Goal: Transaction & Acquisition: Obtain resource

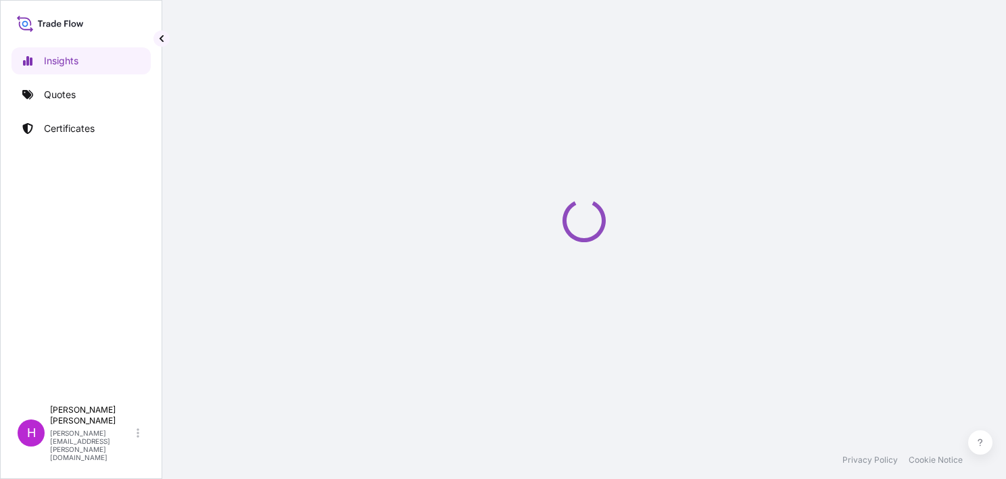
select select "2025"
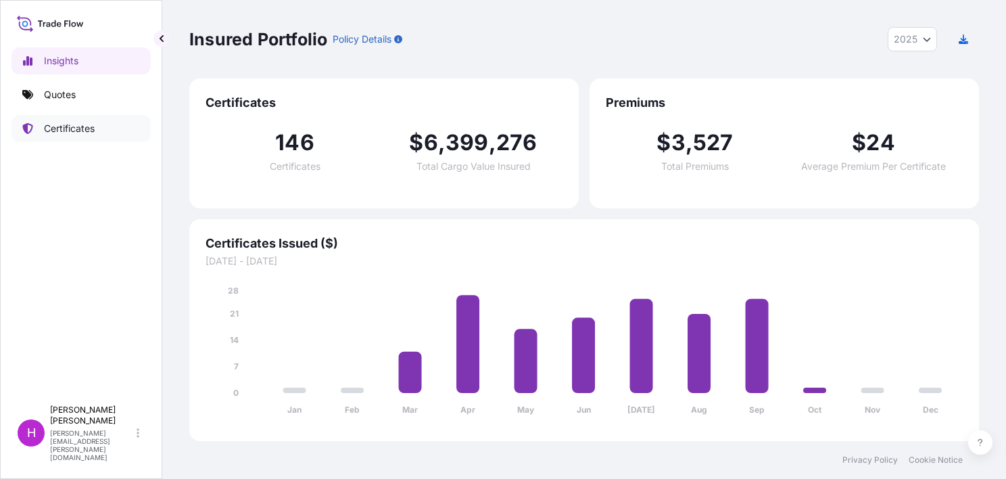
click at [87, 127] on p "Certificates" at bounding box center [69, 129] width 51 height 14
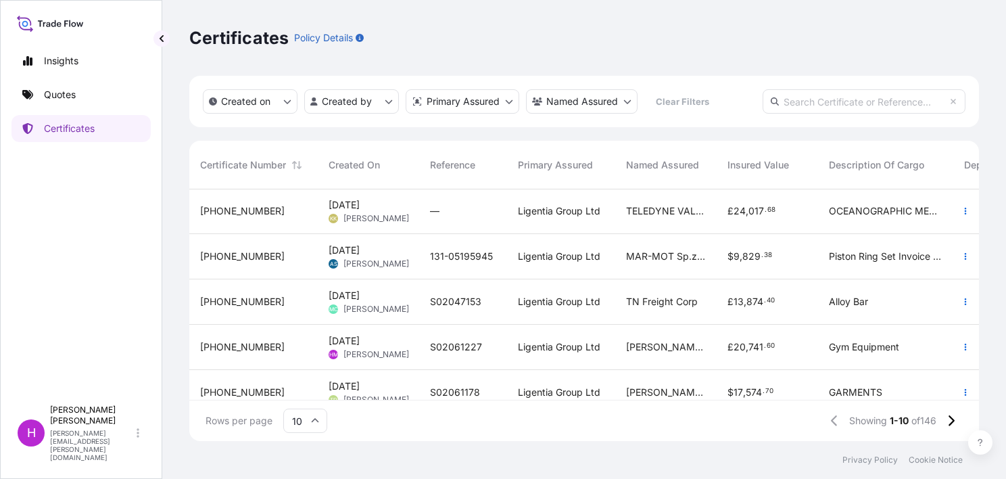
scroll to position [68, 0]
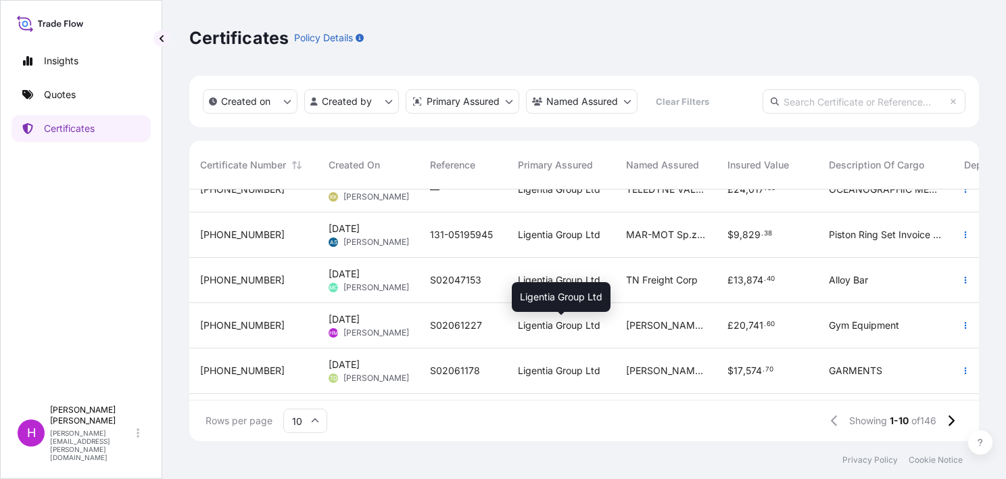
click at [552, 325] on span "Ligentia Group Ltd" at bounding box center [559, 325] width 82 height 14
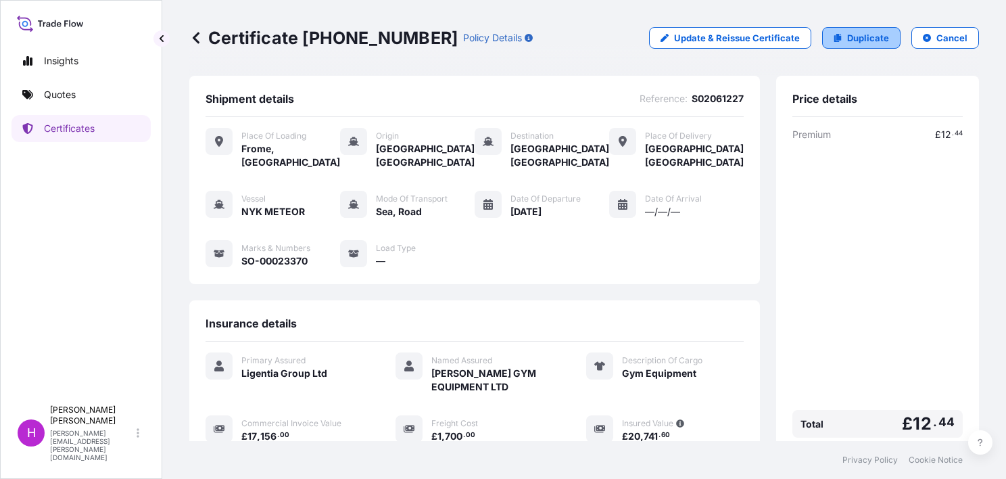
click at [838, 35] on link "Duplicate" at bounding box center [861, 38] width 78 height 22
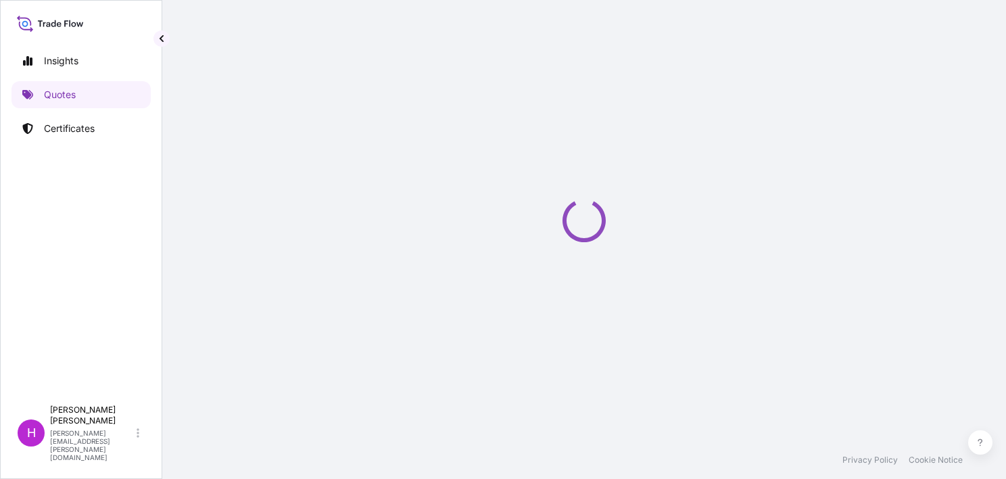
scroll to position [22, 0]
select select "Road / [GEOGRAPHIC_DATA]"
select select "Sea"
select select "Road / [GEOGRAPHIC_DATA]"
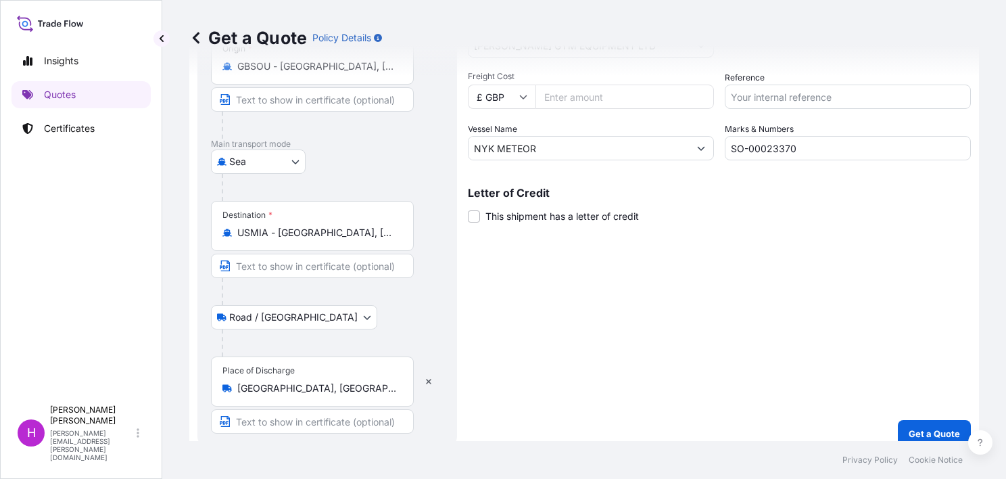
scroll to position [261, 0]
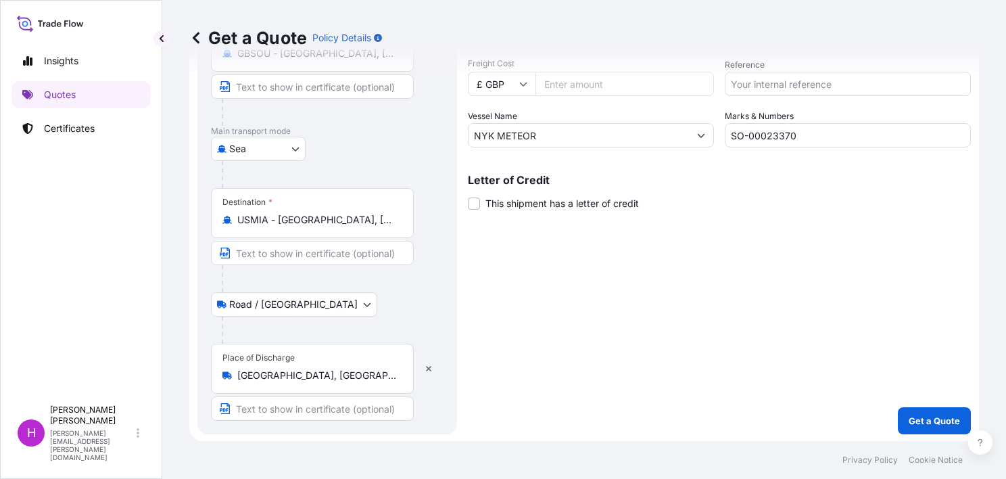
click at [354, 373] on input "[GEOGRAPHIC_DATA], [GEOGRAPHIC_DATA]" at bounding box center [317, 375] width 160 height 14
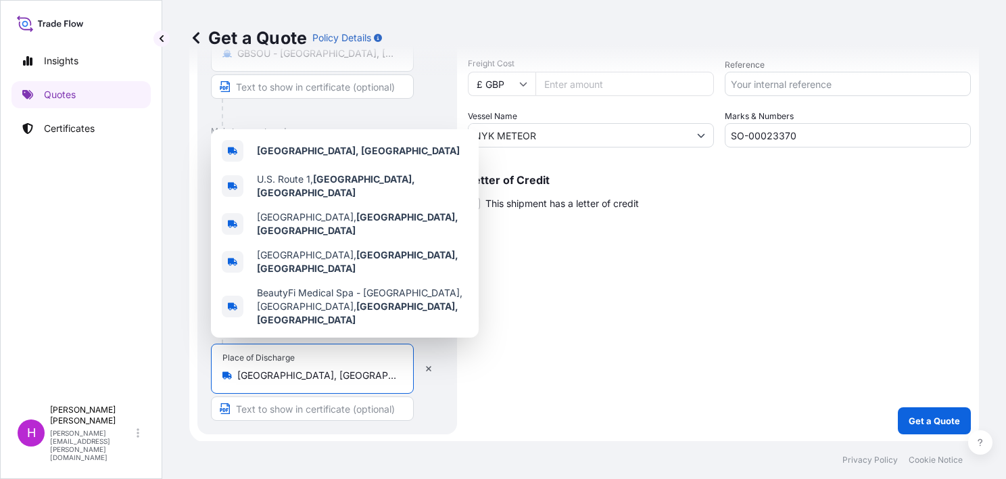
drag, startPoint x: 316, startPoint y: 375, endPoint x: 239, endPoint y: 373, distance: 77.8
click at [239, 373] on input "[GEOGRAPHIC_DATA], [GEOGRAPHIC_DATA]" at bounding box center [317, 375] width 160 height 14
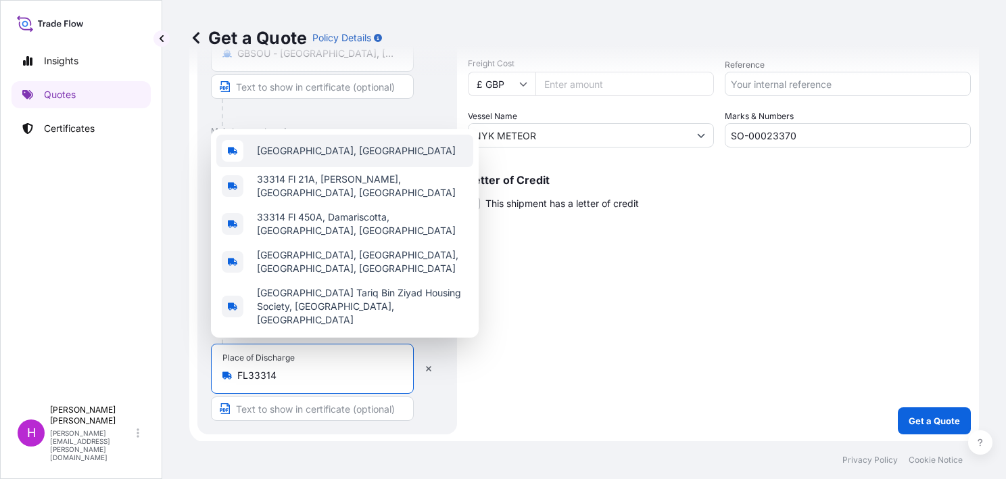
click at [314, 158] on span "[GEOGRAPHIC_DATA], [GEOGRAPHIC_DATA]" at bounding box center [356, 151] width 199 height 14
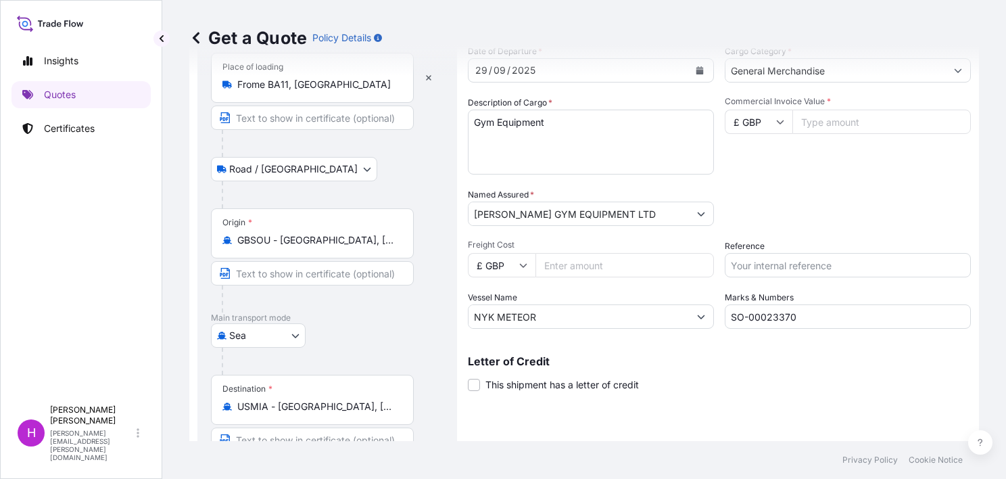
scroll to position [0, 0]
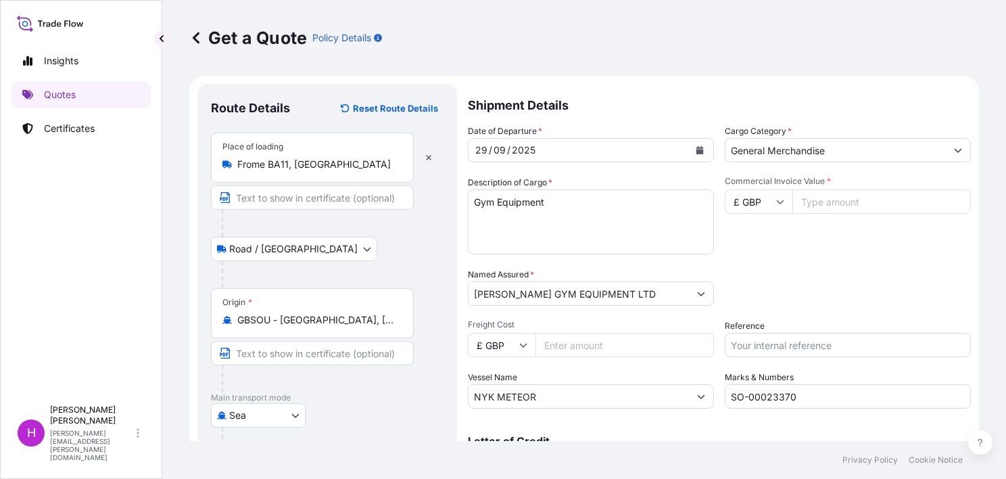
type input "[GEOGRAPHIC_DATA], [GEOGRAPHIC_DATA]"
click at [689, 149] on button "Calendar" at bounding box center [700, 150] width 22 height 22
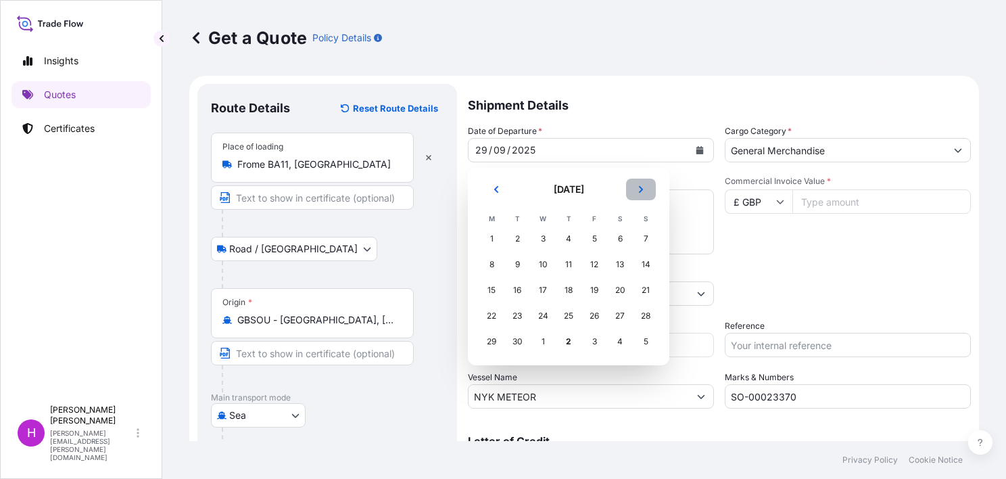
click at [643, 191] on icon "Next" at bounding box center [641, 189] width 8 height 8
click at [517, 262] on div "7" at bounding box center [517, 264] width 24 height 24
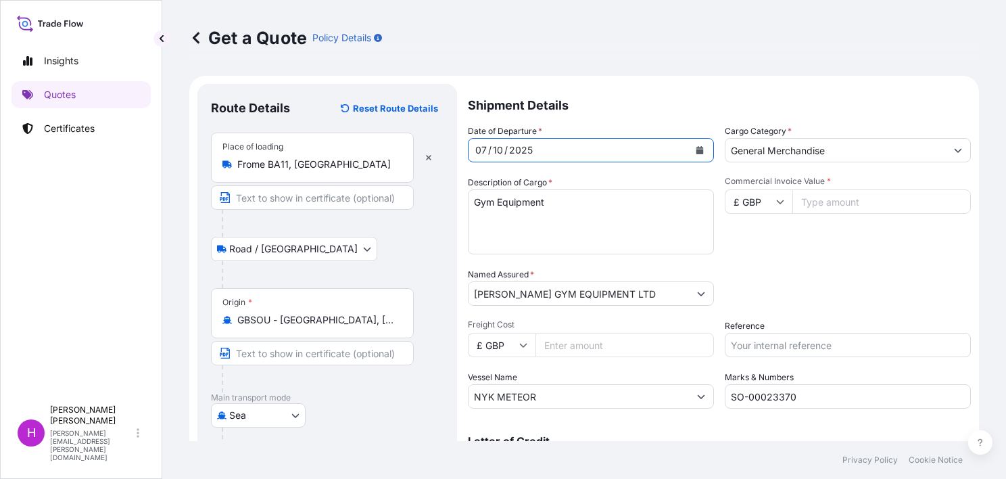
click at [826, 200] on input "Commercial Invoice Value *" at bounding box center [881, 201] width 178 height 24
type input "28175.50"
click at [565, 345] on input "Freight Cost" at bounding box center [624, 345] width 178 height 24
type input "2800.00"
click at [744, 346] on input "Reference" at bounding box center [848, 345] width 246 height 24
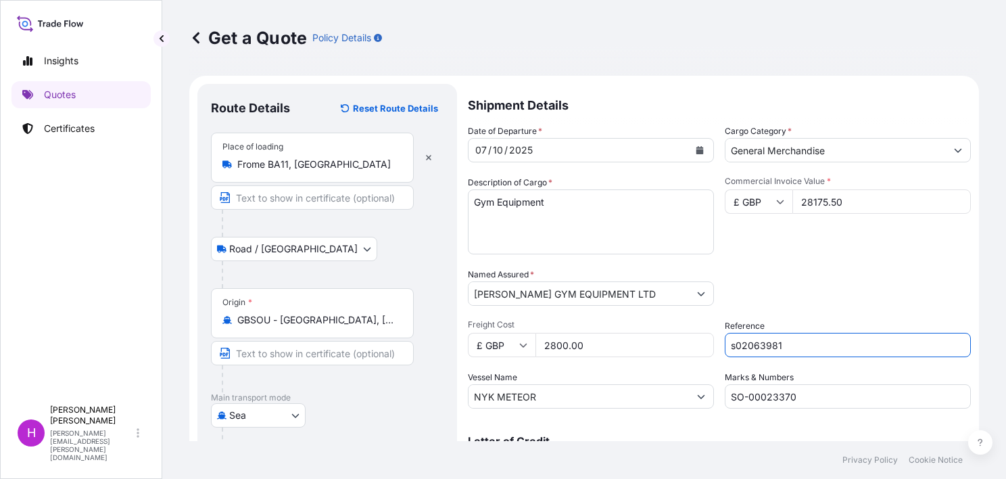
click at [729, 346] on input "s02063981" at bounding box center [848, 345] width 246 height 24
type input "S02063981"
click at [795, 398] on input "SO-00023370" at bounding box center [848, 396] width 246 height 24
type input "SO-00023396"
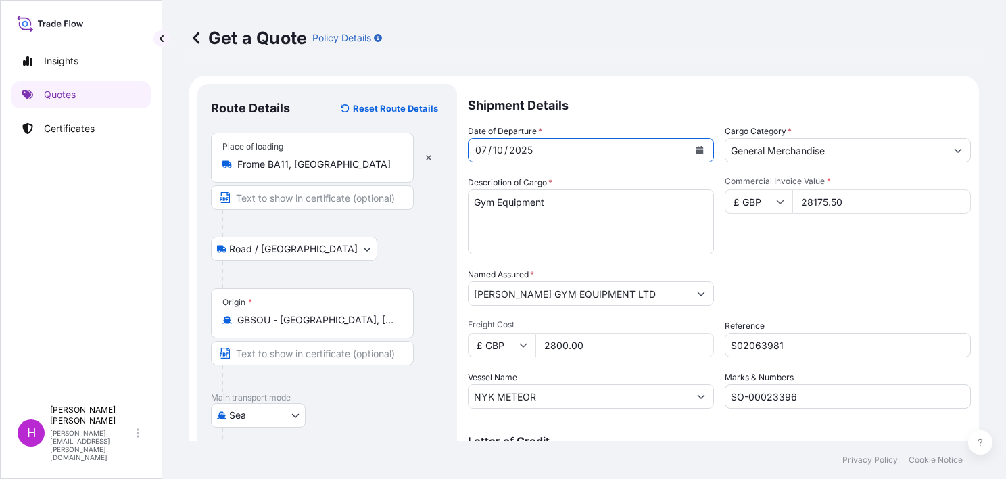
click at [697, 146] on icon "Calendar" at bounding box center [700, 150] width 8 height 8
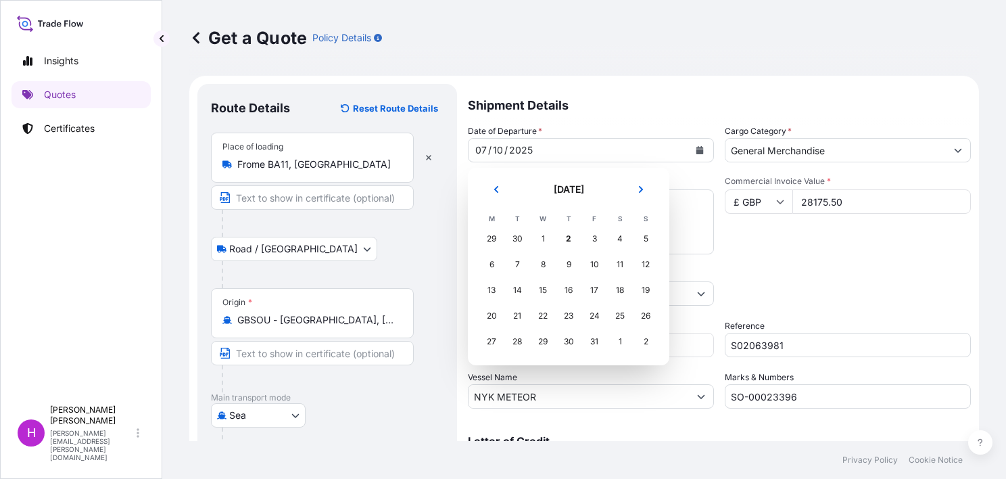
click at [517, 235] on div "30" at bounding box center [517, 238] width 24 height 24
click at [492, 186] on button "Previous" at bounding box center [496, 189] width 30 height 22
click at [516, 338] on div "30" at bounding box center [517, 341] width 24 height 24
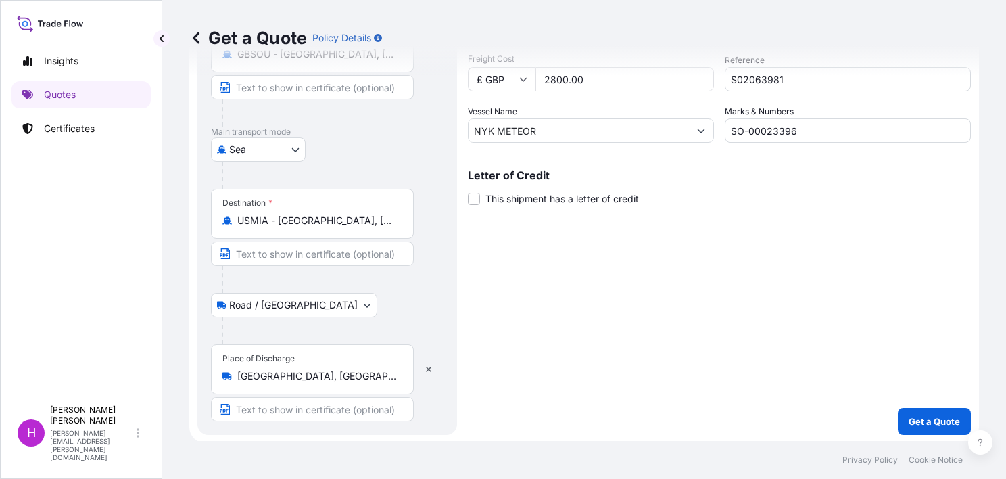
scroll to position [266, 0]
click at [917, 419] on p "Get a Quote" at bounding box center [934, 421] width 51 height 14
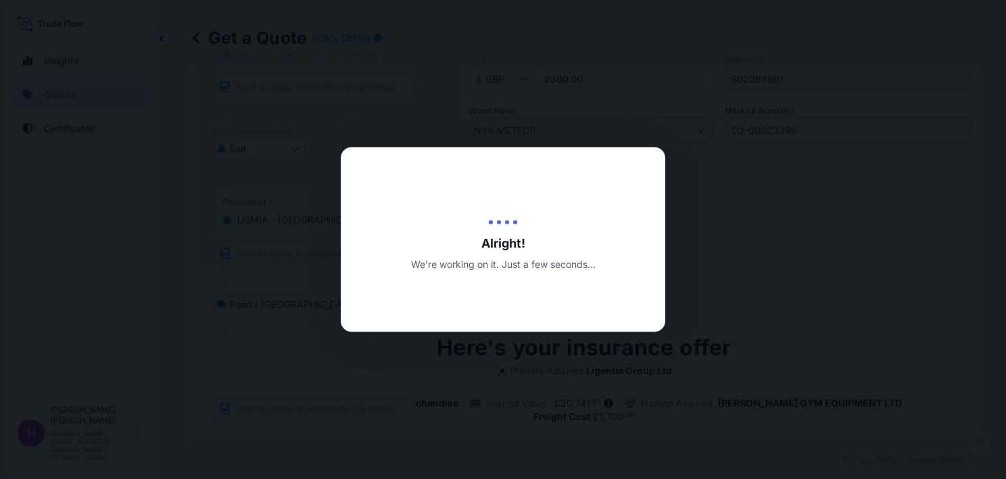
type input "[DATE]"
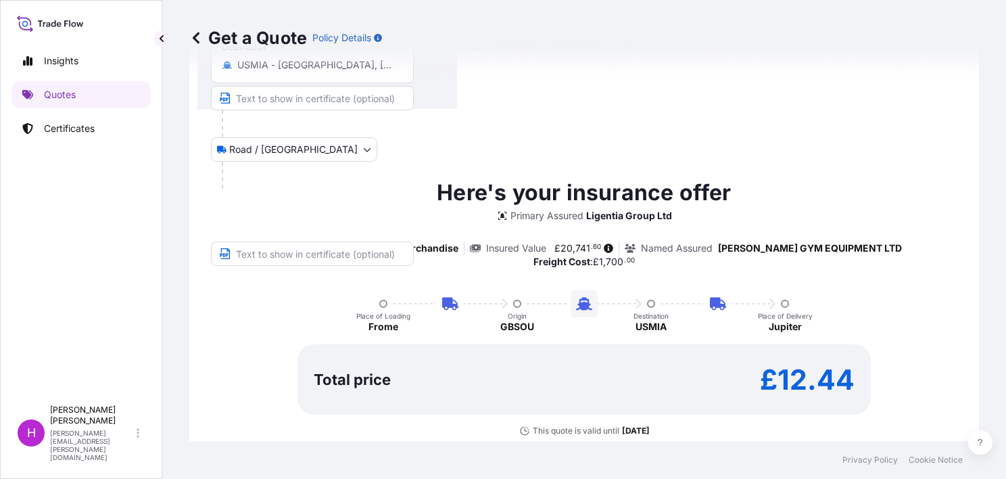
scroll to position [462, 0]
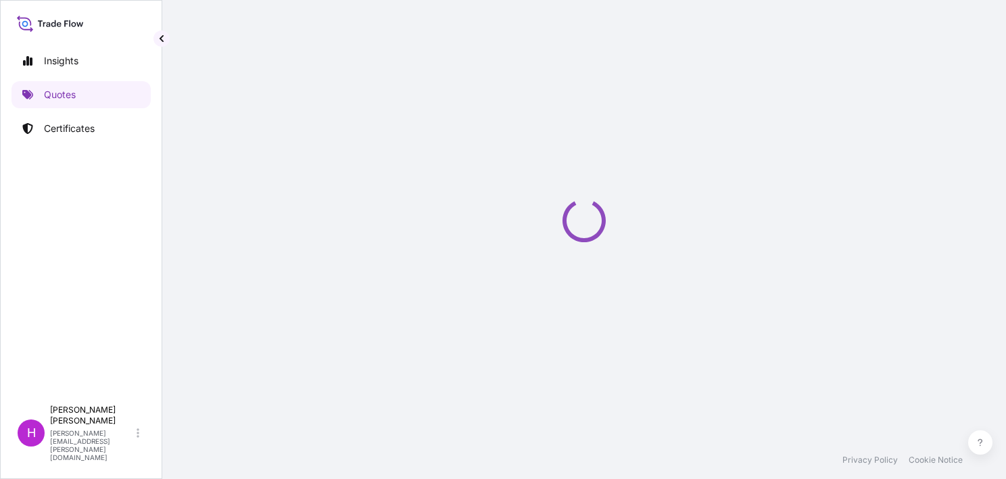
select select "Road / [GEOGRAPHIC_DATA]"
select select "Sea"
select select "Road / [GEOGRAPHIC_DATA]"
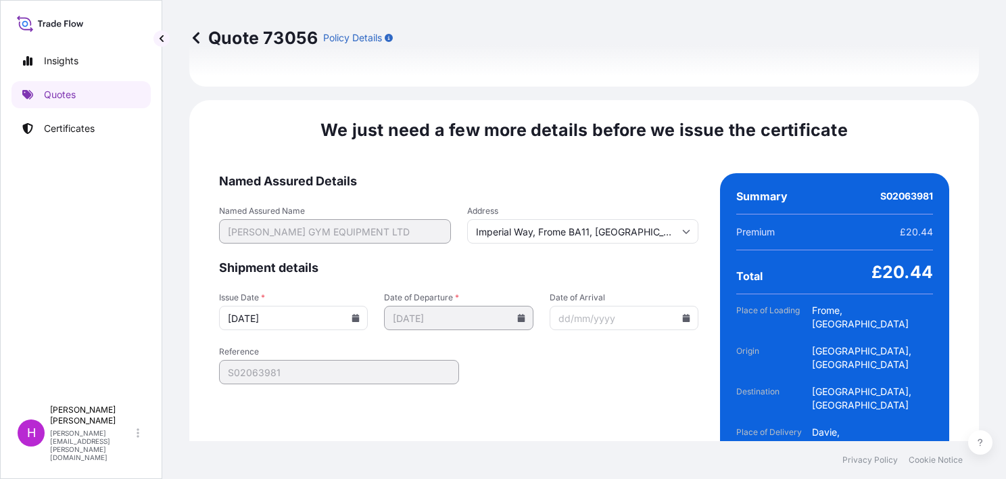
scroll to position [2032, 0]
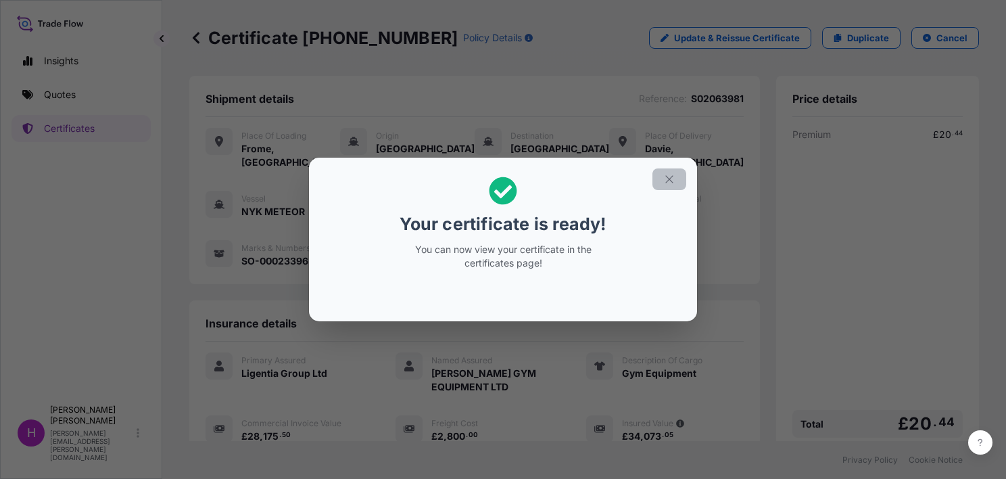
click at [664, 172] on button "button" at bounding box center [669, 179] width 34 height 22
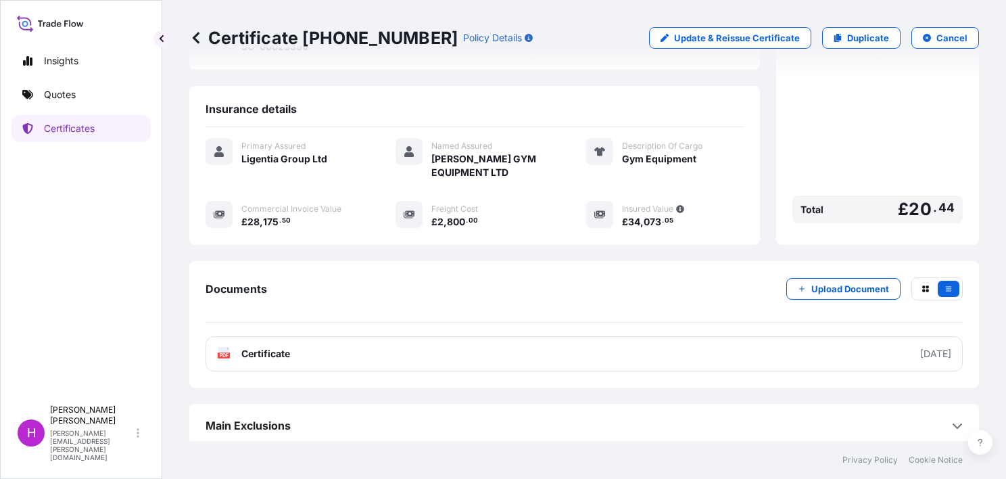
scroll to position [216, 0]
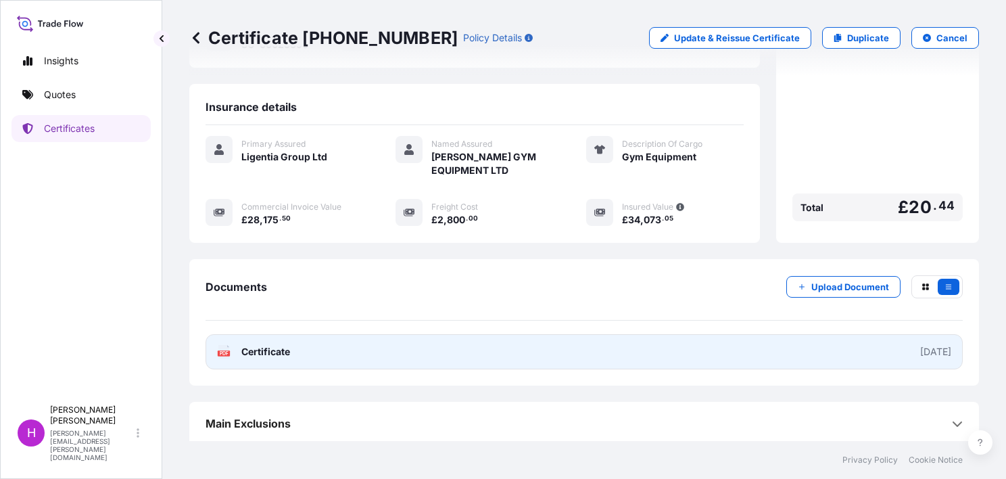
click at [267, 348] on span "Certificate" at bounding box center [265, 352] width 49 height 14
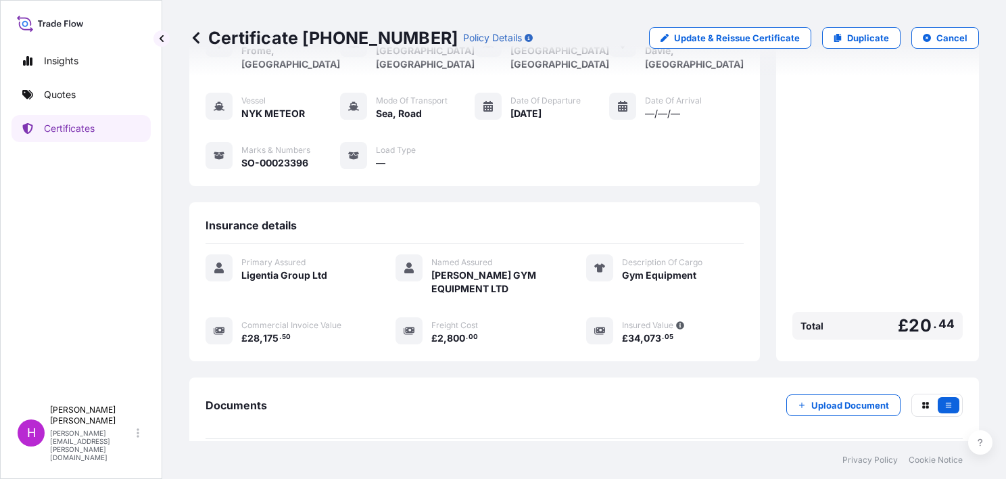
scroll to position [0, 0]
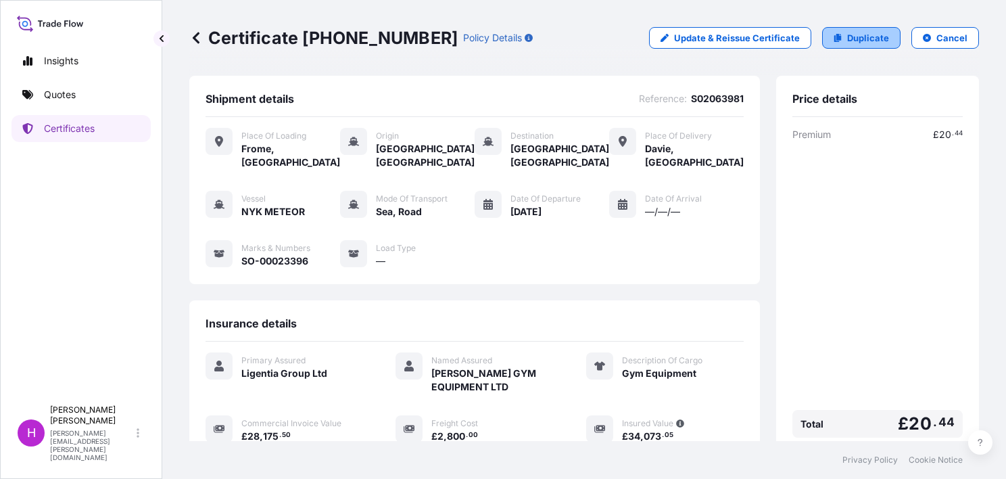
click at [851, 38] on p "Duplicate" at bounding box center [868, 38] width 42 height 14
select select "Road / [GEOGRAPHIC_DATA]"
select select "Sea"
select select "Road / [GEOGRAPHIC_DATA]"
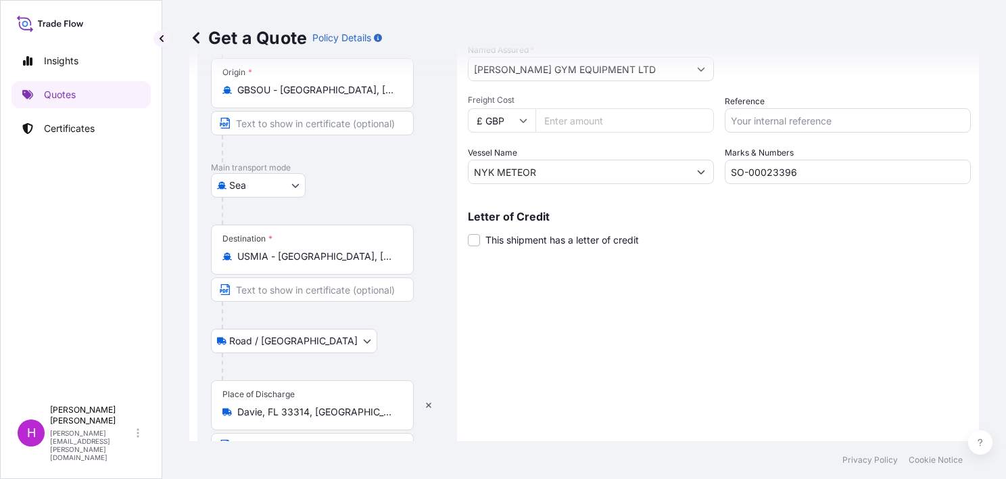
scroll to position [261, 0]
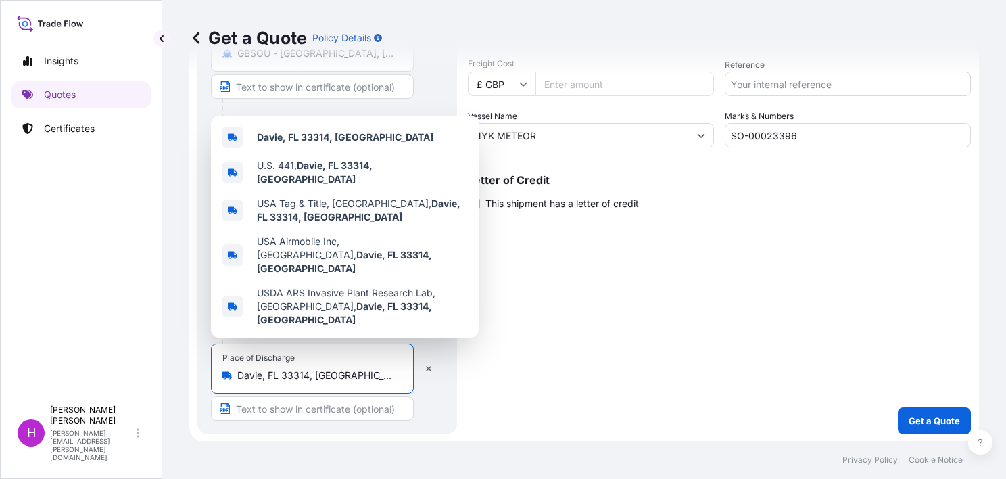
drag, startPoint x: 352, startPoint y: 373, endPoint x: 237, endPoint y: 366, distance: 115.1
click at [237, 366] on div "Place of [GEOGRAPHIC_DATA], [GEOGRAPHIC_DATA]" at bounding box center [312, 368] width 203 height 50
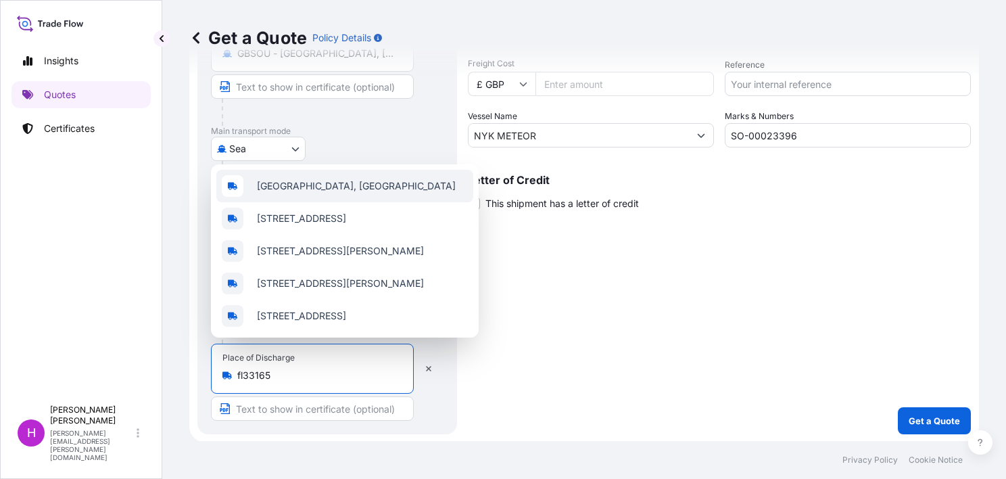
click at [329, 179] on span "[GEOGRAPHIC_DATA], [GEOGRAPHIC_DATA]" at bounding box center [356, 186] width 199 height 14
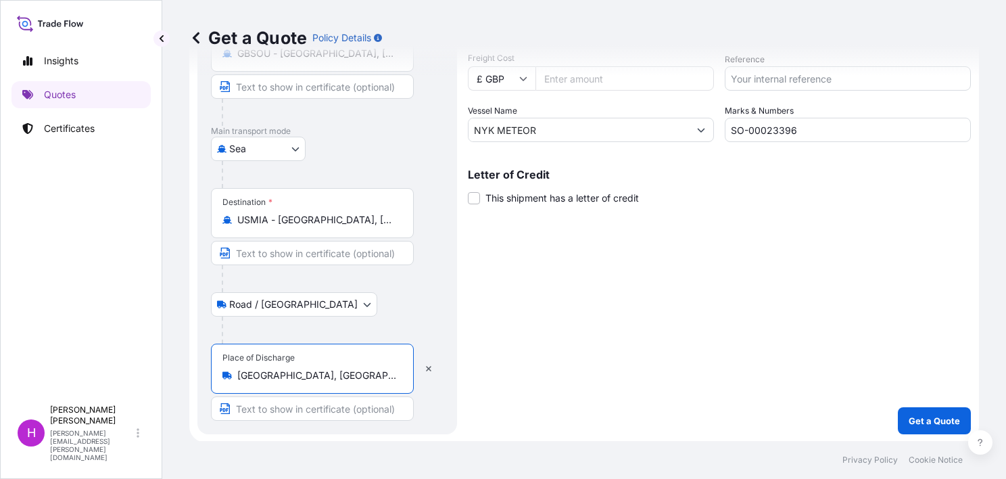
scroll to position [0, 0]
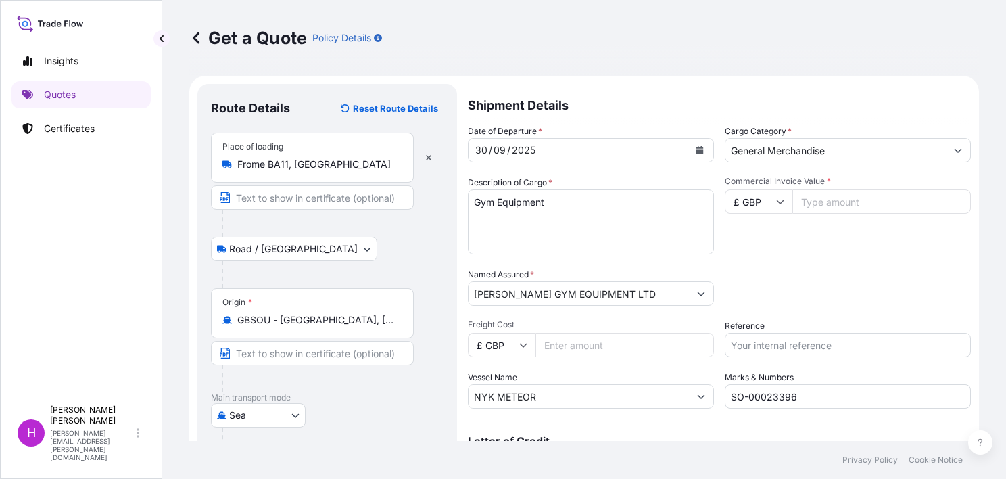
type input "[GEOGRAPHIC_DATA], [GEOGRAPHIC_DATA]"
click at [825, 204] on input "Commercial Invoice Value *" at bounding box center [881, 201] width 178 height 24
type input "9020.00"
click at [556, 343] on input "Freight Cost" at bounding box center [624, 345] width 178 height 24
type input "1300.00"
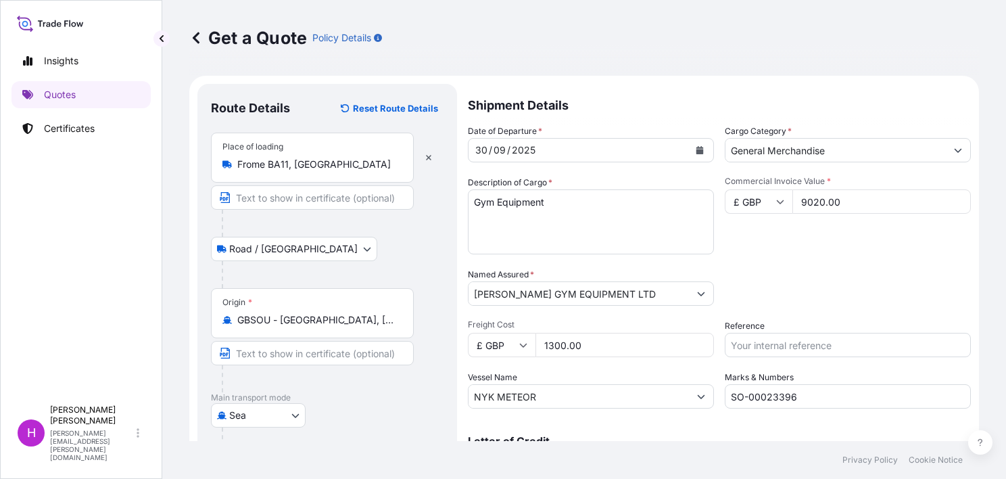
click at [790, 345] on input "Reference" at bounding box center [848, 345] width 246 height 24
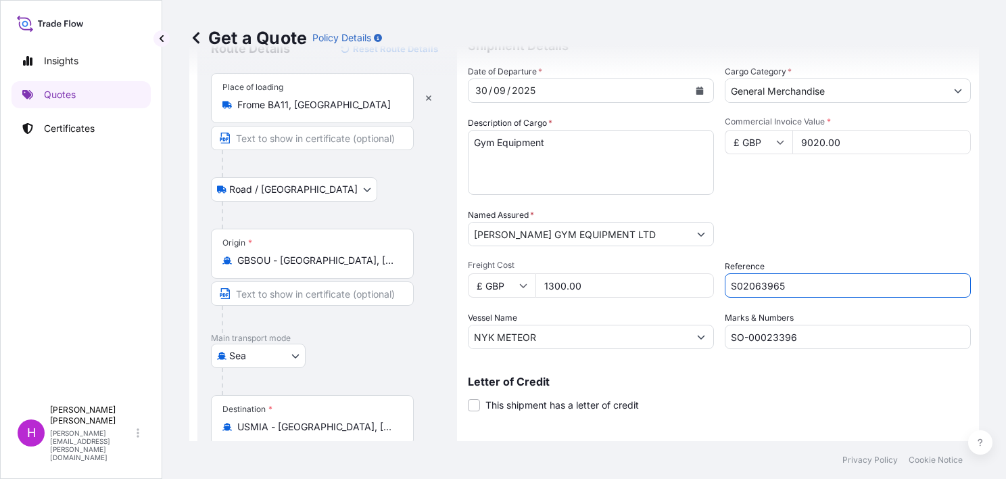
scroll to position [135, 0]
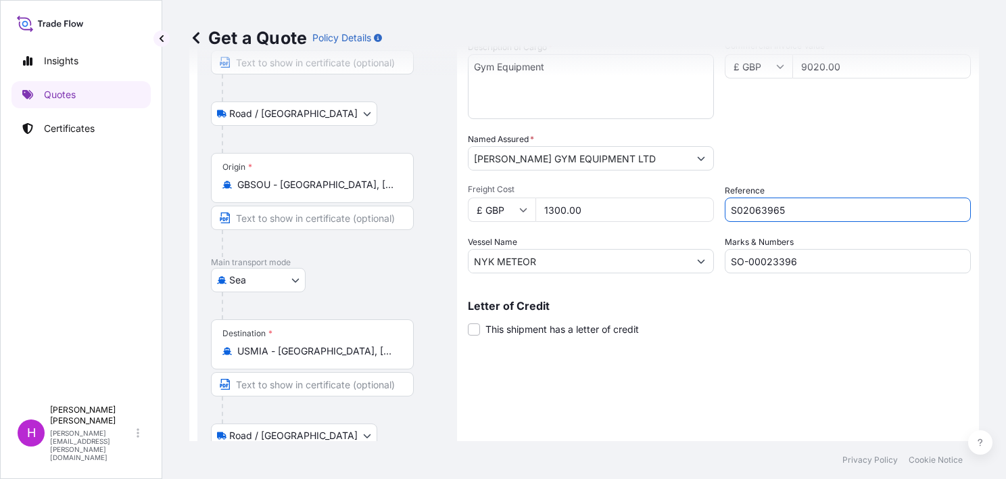
type input "S02063965"
click at [811, 263] on input "SO-00023396" at bounding box center [848, 261] width 246 height 24
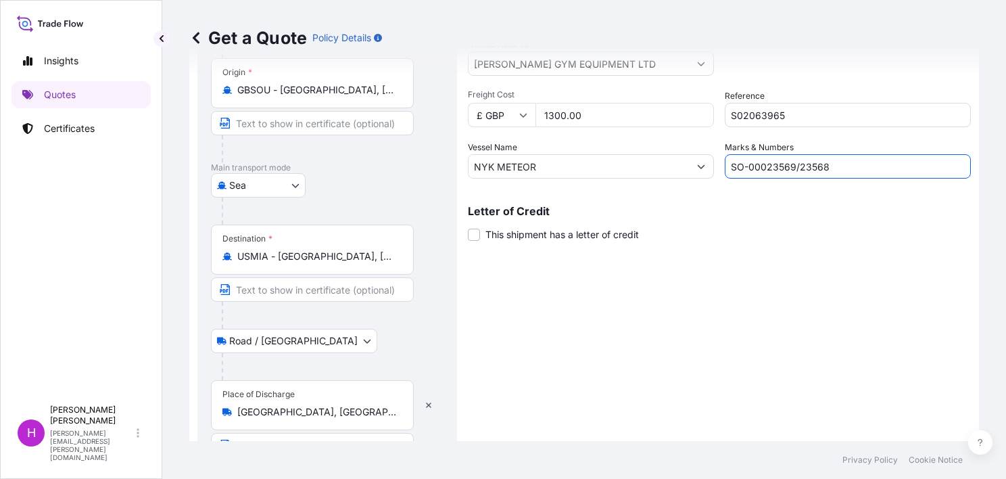
scroll to position [266, 0]
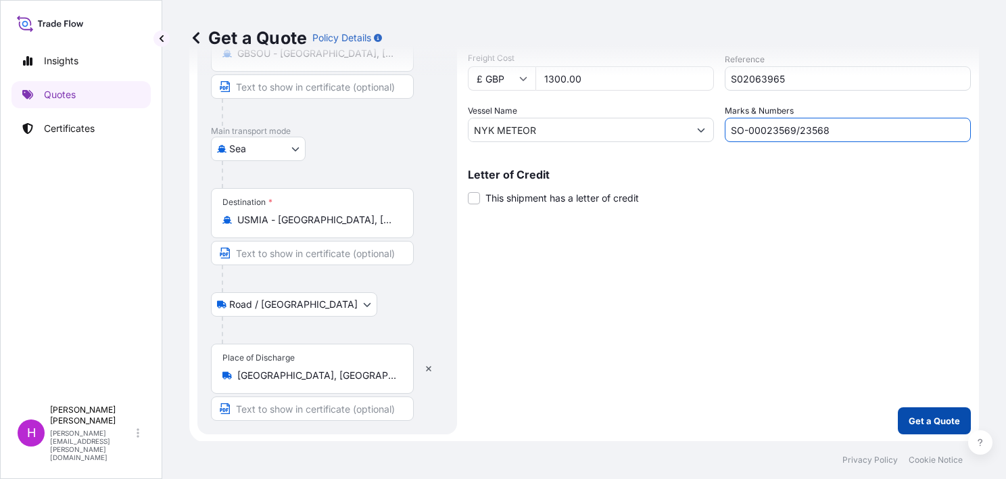
type input "SO-00023569/23568"
click at [936, 416] on p "Get a Quote" at bounding box center [934, 421] width 51 height 14
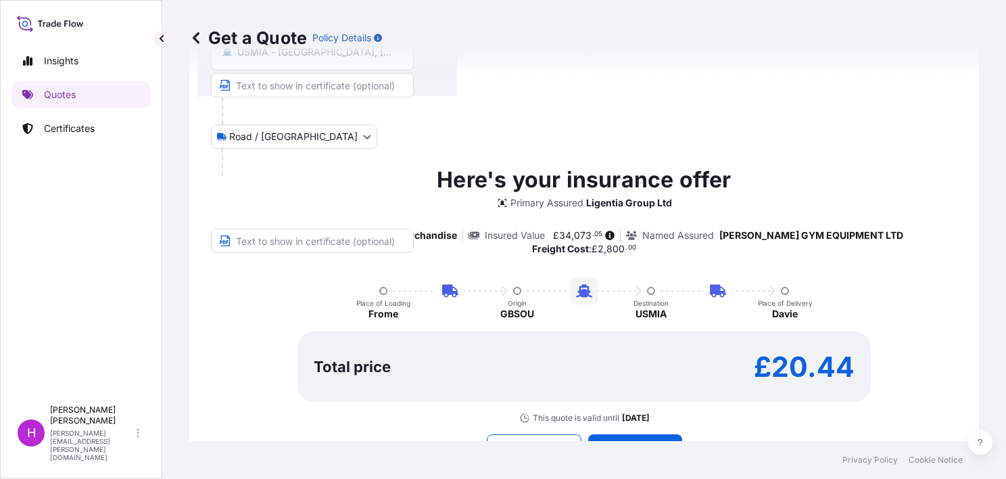
scroll to position [462, 0]
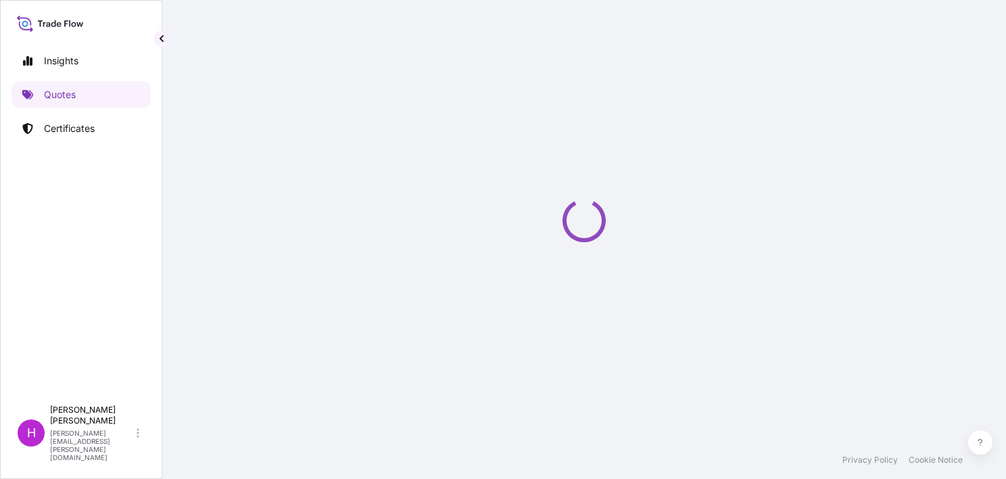
select select "Road / [GEOGRAPHIC_DATA]"
select select "Sea"
select select "Road / [GEOGRAPHIC_DATA]"
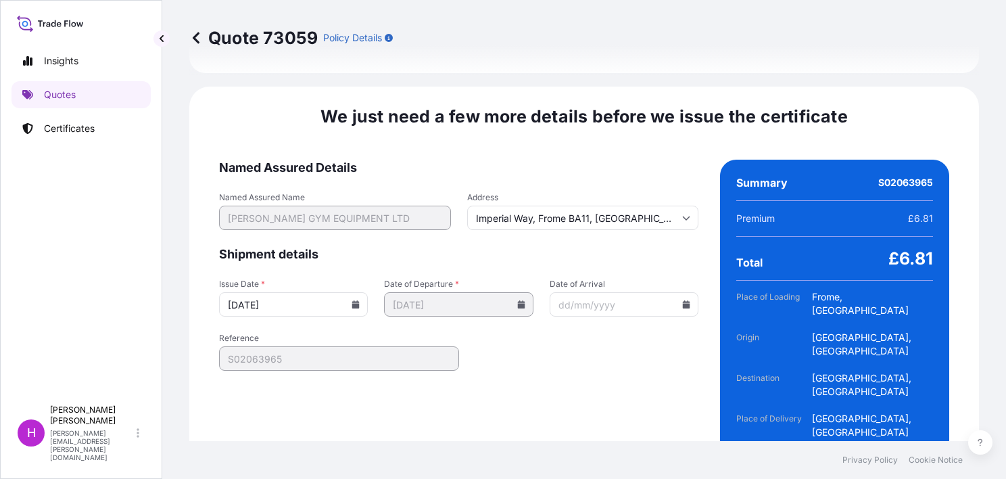
scroll to position [2045, 0]
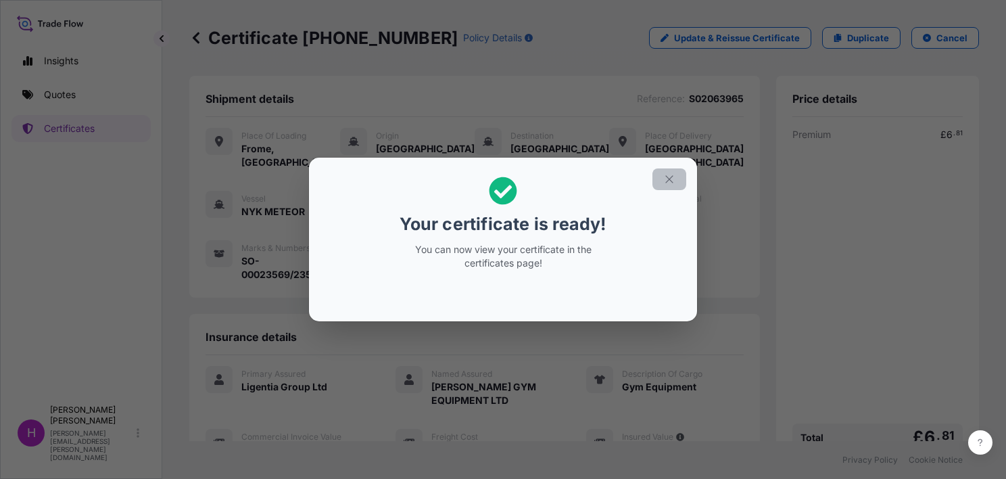
click at [664, 177] on icon "button" at bounding box center [669, 179] width 12 height 12
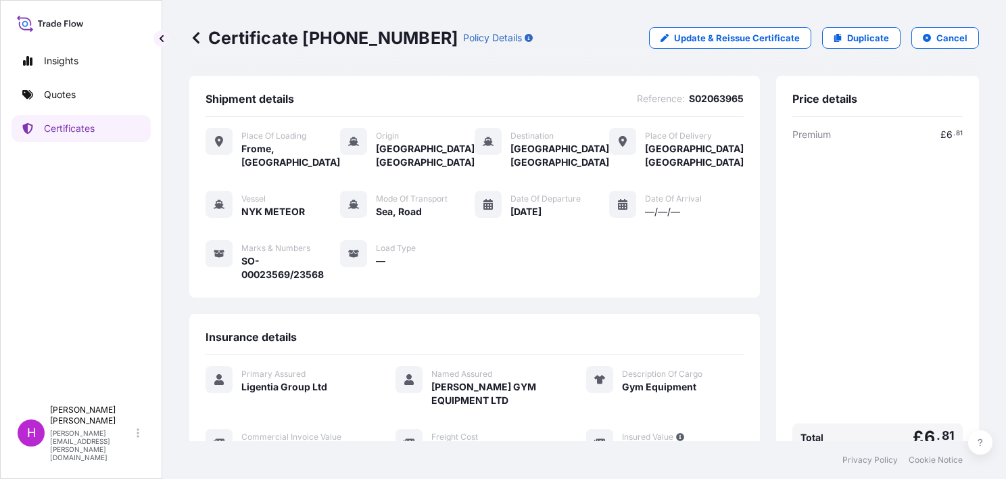
scroll to position [230, 0]
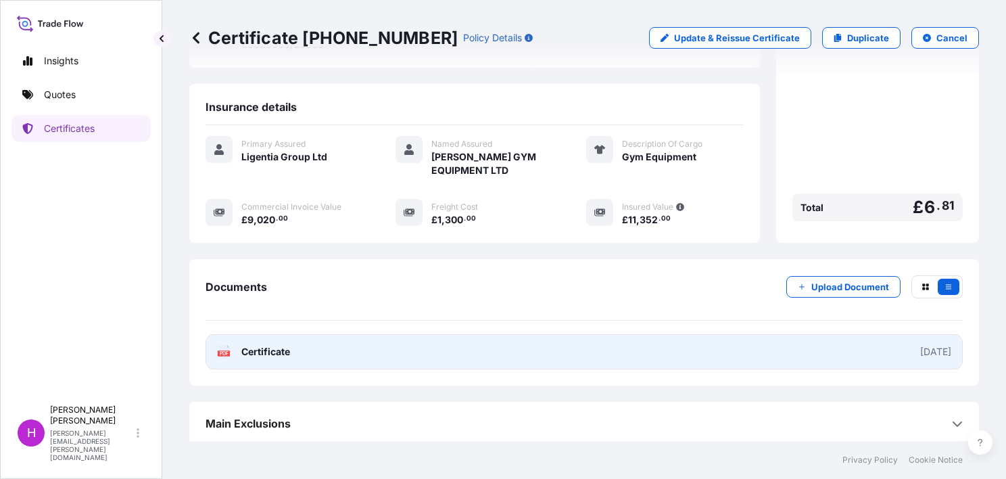
click at [270, 349] on span "Certificate" at bounding box center [265, 352] width 49 height 14
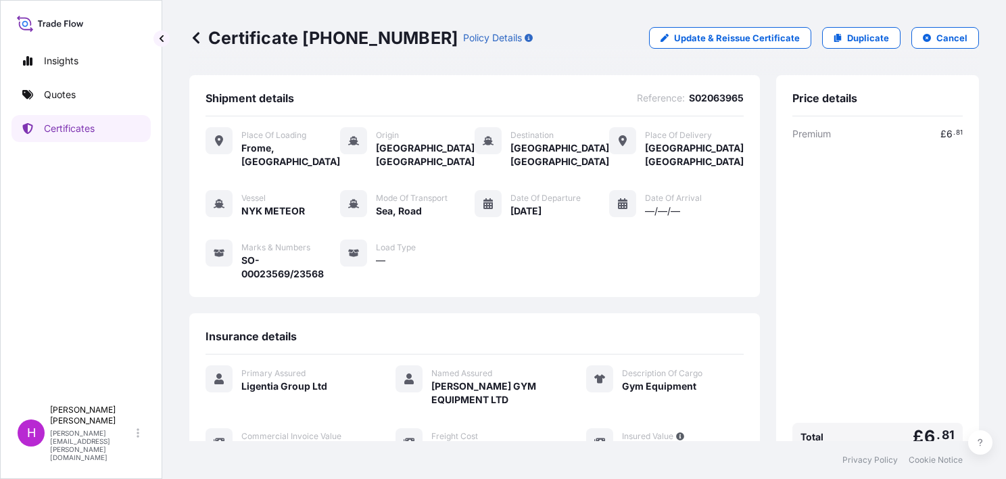
scroll to position [0, 0]
click at [834, 37] on icon at bounding box center [837, 38] width 7 height 8
select select "Road / [GEOGRAPHIC_DATA]"
select select "Sea"
select select "Road / [GEOGRAPHIC_DATA]"
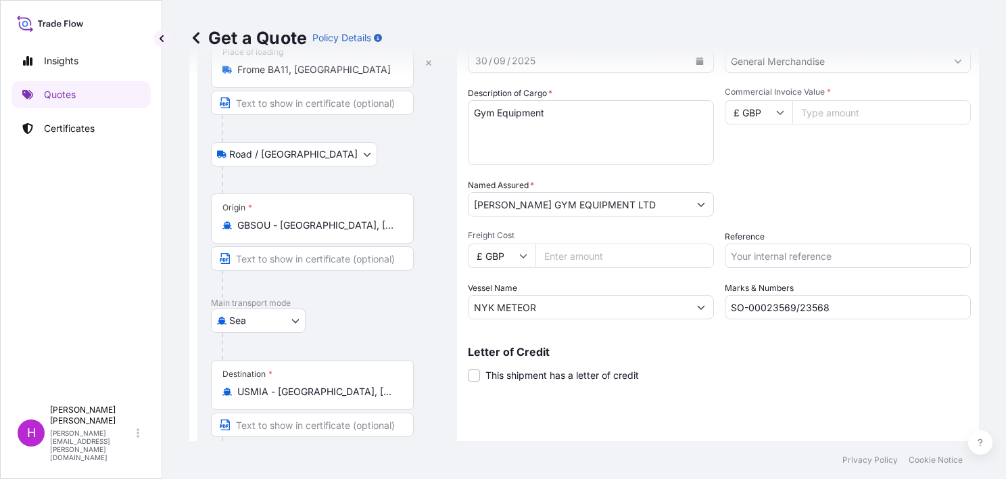
scroll to position [22, 0]
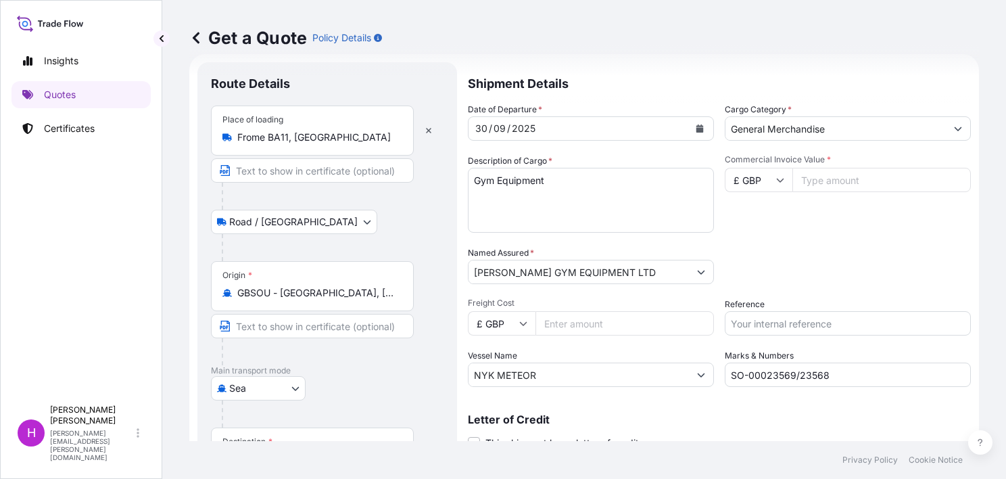
click at [395, 292] on input "GBSOU - [GEOGRAPHIC_DATA], [GEOGRAPHIC_DATA]" at bounding box center [317, 293] width 160 height 14
drag, startPoint x: 398, startPoint y: 292, endPoint x: 247, endPoint y: 286, distance: 150.2
click at [247, 286] on div "GBSOU - [GEOGRAPHIC_DATA], [GEOGRAPHIC_DATA]" at bounding box center [312, 293] width 180 height 14
click at [247, 286] on input "GBSOU - [GEOGRAPHIC_DATA], [GEOGRAPHIC_DATA]" at bounding box center [317, 293] width 160 height 14
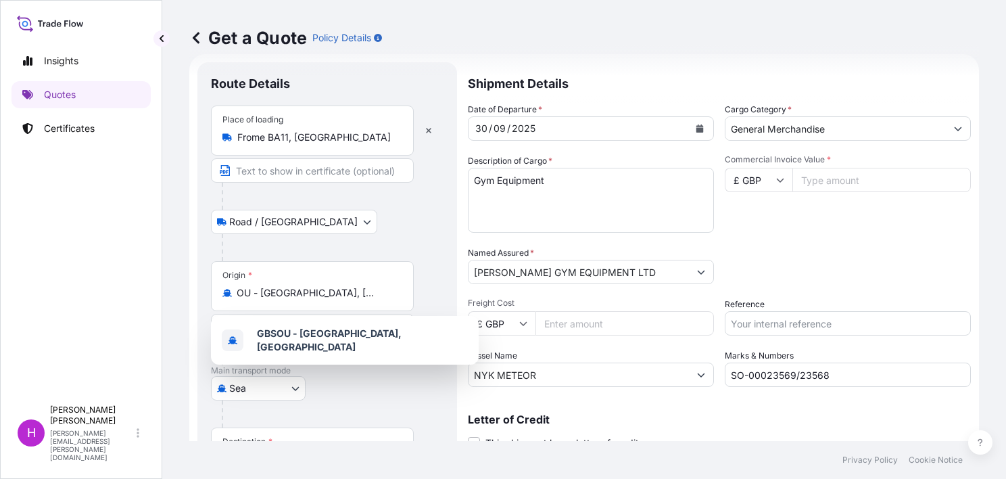
scroll to position [0, 0]
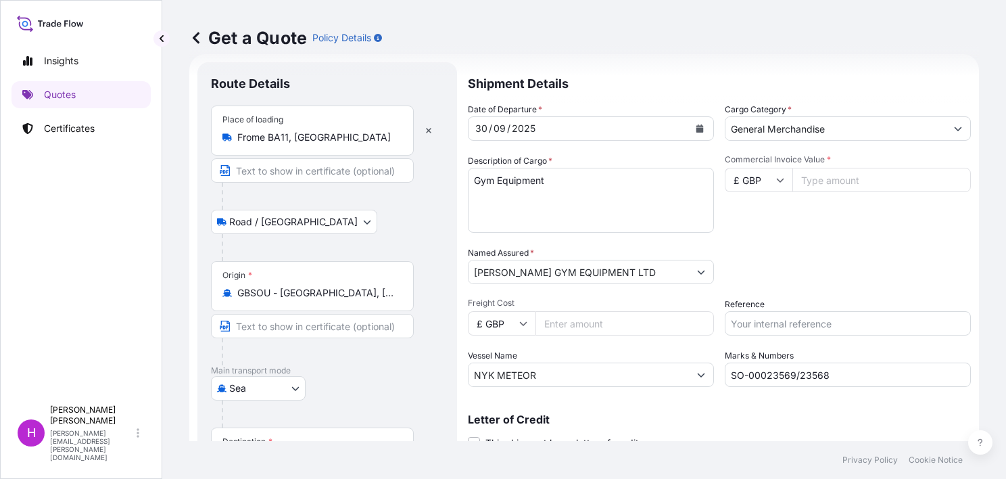
drag, startPoint x: 408, startPoint y: 292, endPoint x: 249, endPoint y: 293, distance: 158.9
click at [249, 293] on div "Origin * [GEOGRAPHIC_DATA] - [GEOGRAPHIC_DATA], [GEOGRAPHIC_DATA]" at bounding box center [312, 286] width 203 height 50
click at [249, 293] on input "GBSOU - [GEOGRAPHIC_DATA], [GEOGRAPHIC_DATA]" at bounding box center [317, 293] width 160 height 14
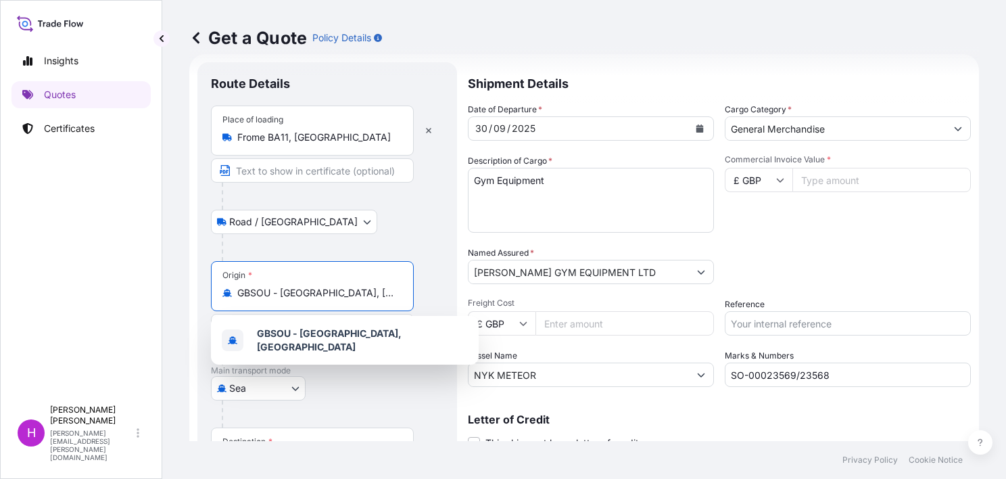
scroll to position [0, 20]
drag, startPoint x: 243, startPoint y: 292, endPoint x: 409, endPoint y: 292, distance: 166.3
click at [409, 292] on div "Origin * [GEOGRAPHIC_DATA] - [GEOGRAPHIC_DATA], [GEOGRAPHIC_DATA]" at bounding box center [312, 286] width 203 height 50
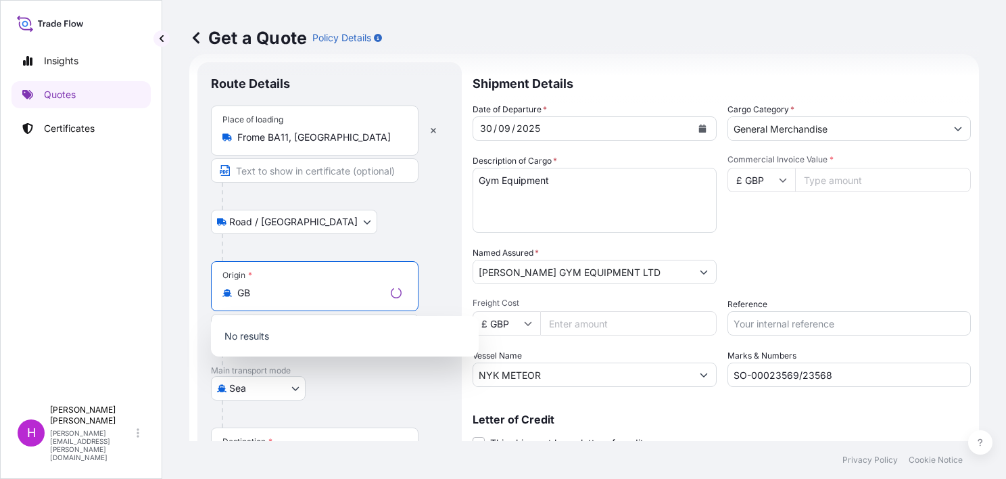
type input "G"
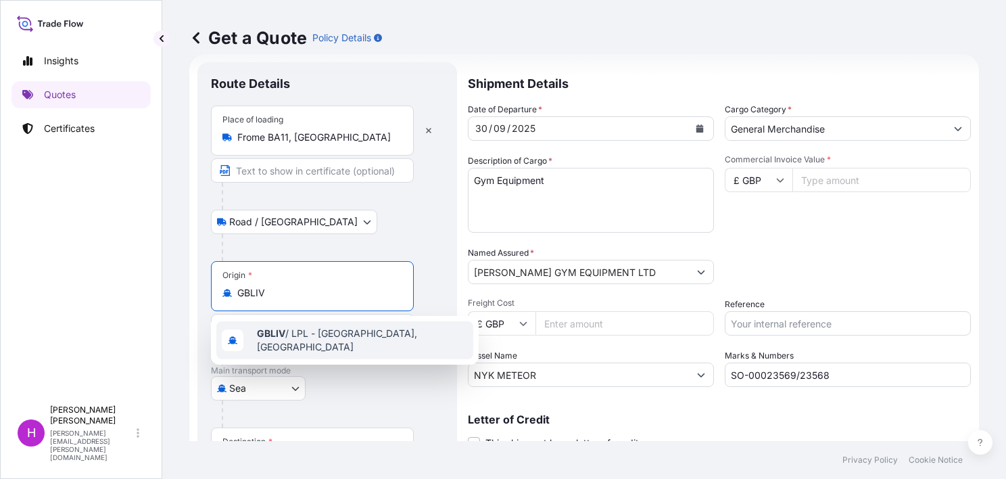
click at [325, 340] on span "GBLIV / LPL - [GEOGRAPHIC_DATA], [GEOGRAPHIC_DATA]" at bounding box center [362, 340] width 211 height 27
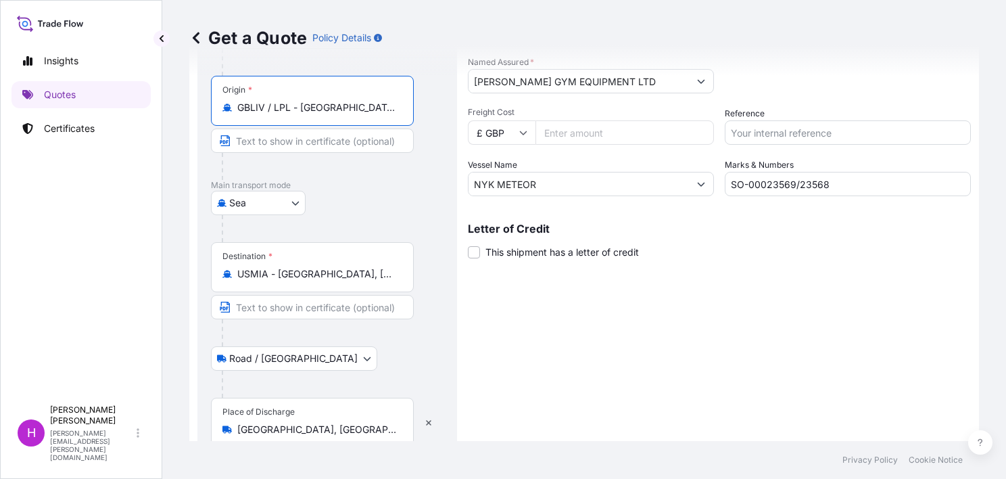
scroll to position [224, 0]
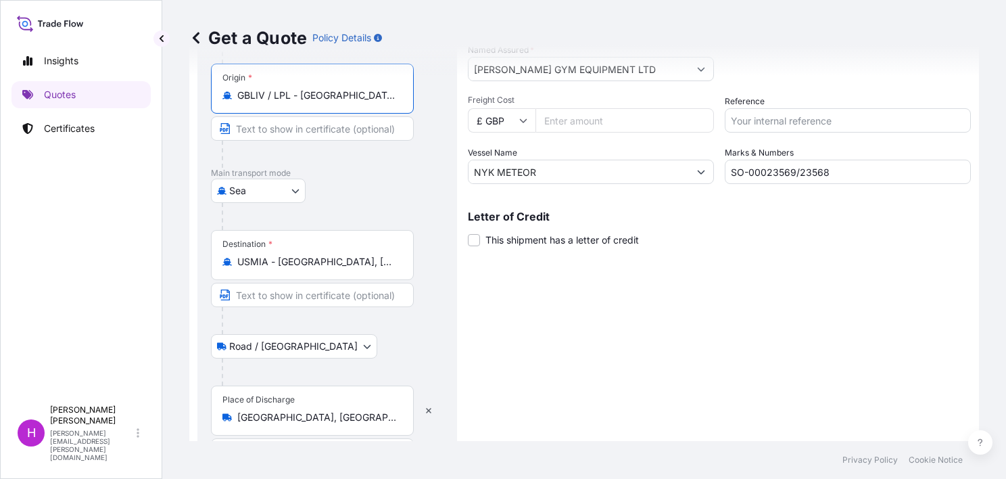
type input "GBLIV / LPL - [GEOGRAPHIC_DATA], [GEOGRAPHIC_DATA]"
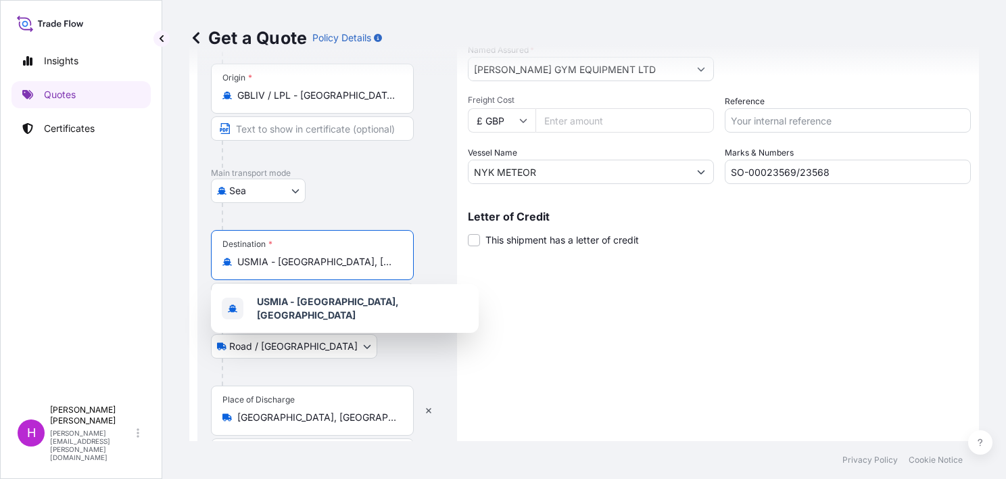
drag, startPoint x: 376, startPoint y: 264, endPoint x: 238, endPoint y: 265, distance: 137.9
click at [238, 265] on input "USMIA - [GEOGRAPHIC_DATA], [GEOGRAPHIC_DATA]" at bounding box center [317, 262] width 160 height 14
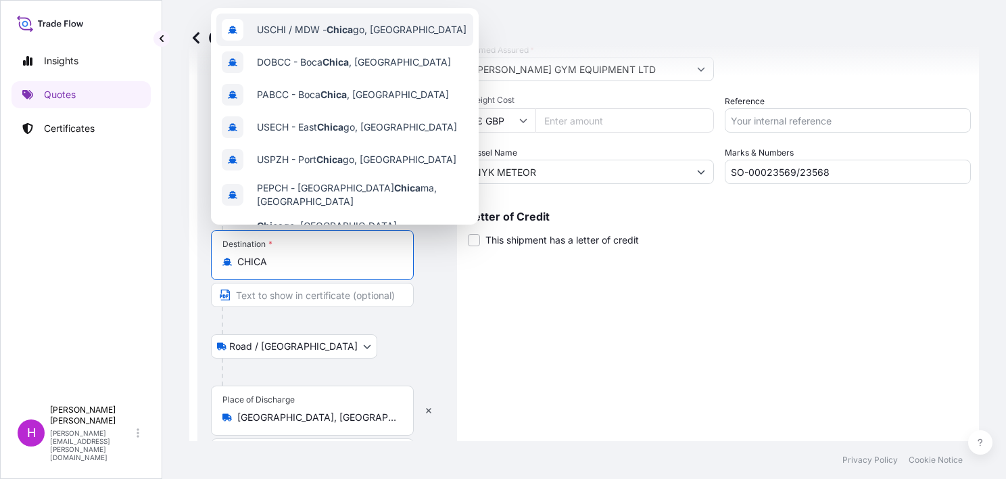
click at [271, 30] on span "USCHI / MDW - Chica go, [GEOGRAPHIC_DATA]" at bounding box center [362, 30] width 210 height 14
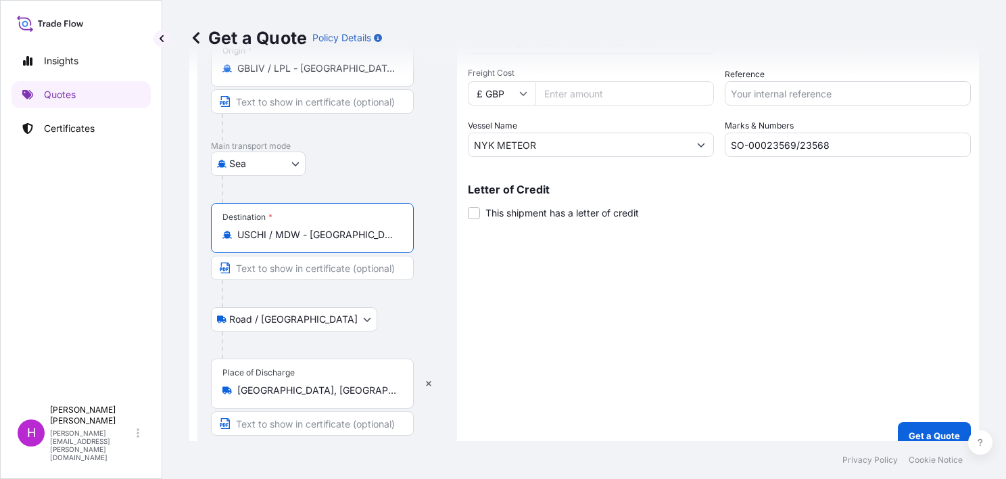
scroll to position [266, 0]
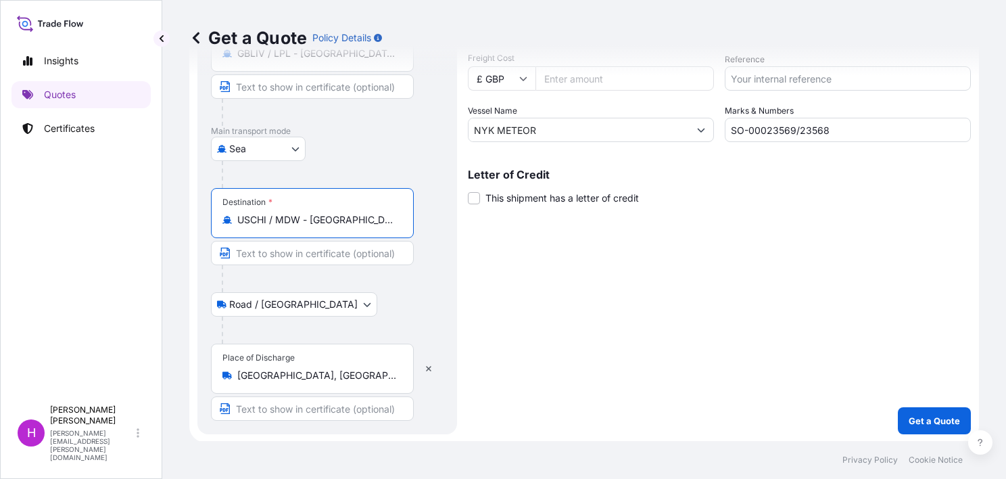
type input "USCHI / MDW - [GEOGRAPHIC_DATA], [GEOGRAPHIC_DATA]"
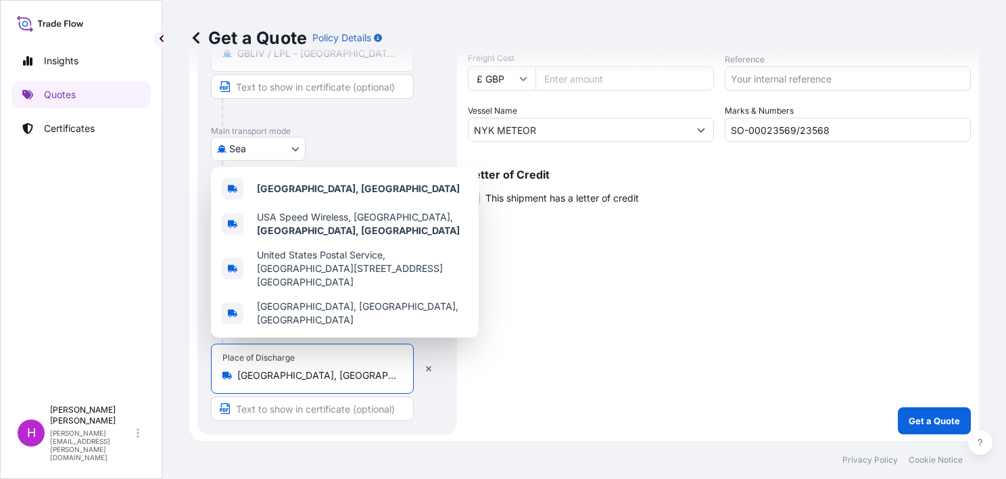
drag, startPoint x: 381, startPoint y: 375, endPoint x: 230, endPoint y: 375, distance: 151.4
click at [230, 375] on div "[GEOGRAPHIC_DATA], [GEOGRAPHIC_DATA]" at bounding box center [312, 375] width 180 height 14
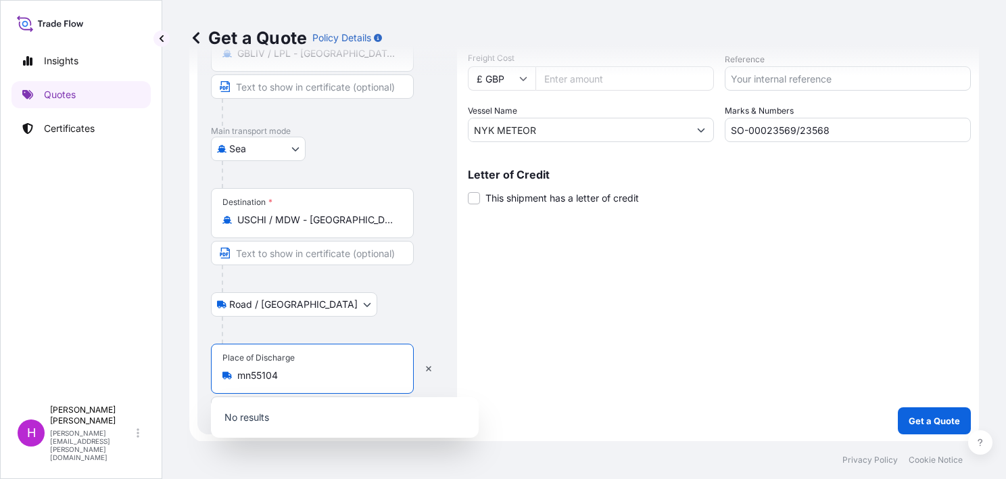
click at [249, 374] on input "mn55104" at bounding box center [317, 375] width 160 height 14
click at [343, 377] on input "MN55104" at bounding box center [317, 375] width 160 height 14
type input "[GEOGRAPHIC_DATA], [GEOGRAPHIC_DATA]"
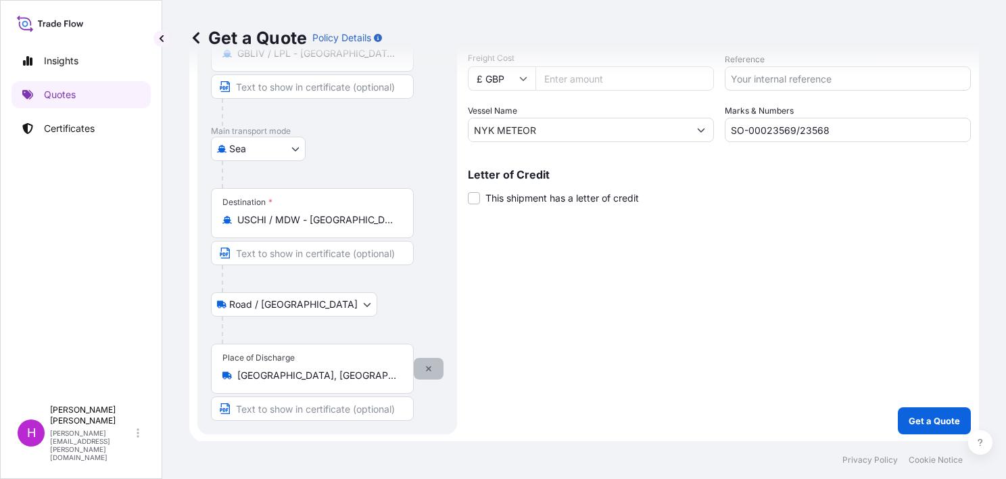
click at [427, 366] on icon "button" at bounding box center [428, 368] width 5 height 5
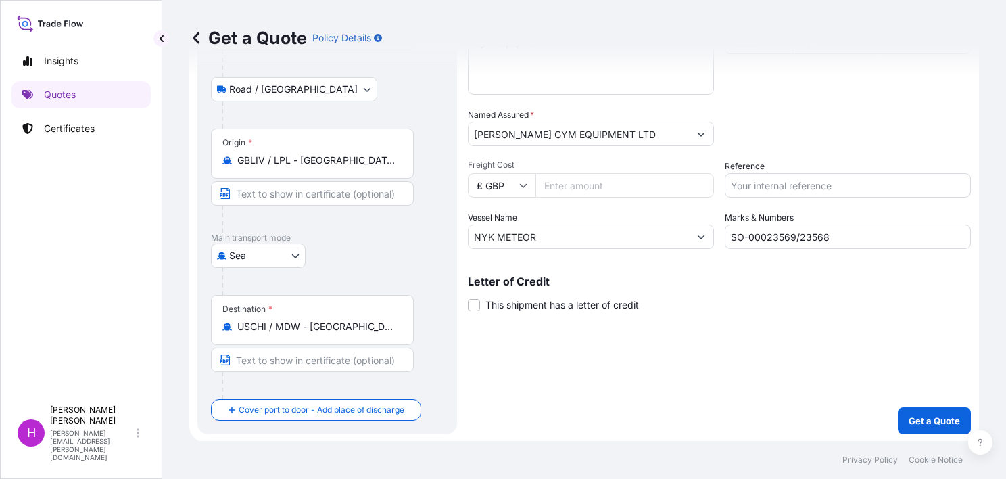
click at [272, 355] on input "Text to appear on certificate" at bounding box center [312, 360] width 203 height 24
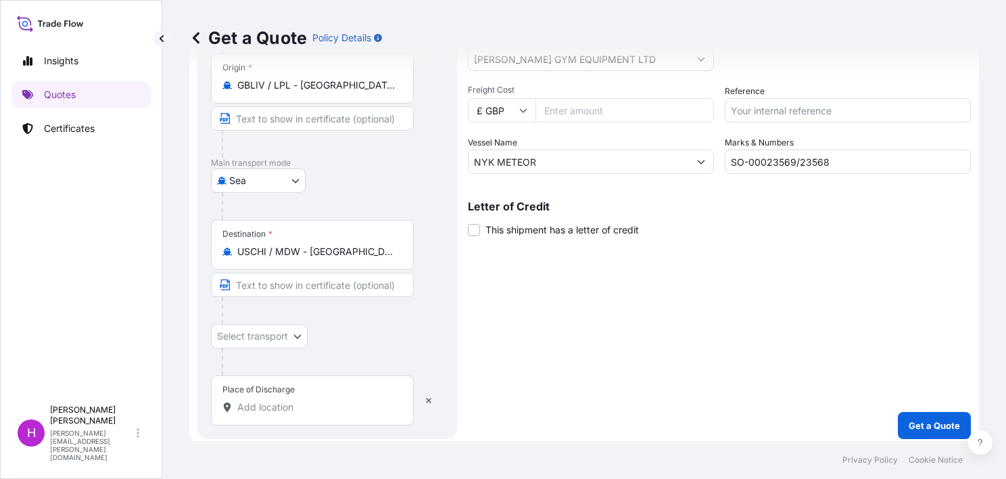
scroll to position [239, 0]
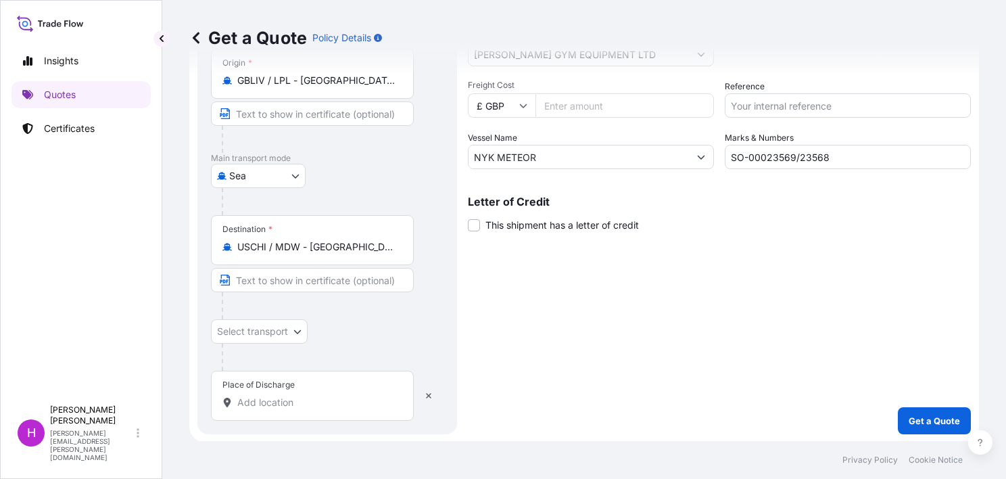
click at [295, 331] on body "Insights Quotes Certificates H [PERSON_NAME] [PERSON_NAME][EMAIL_ADDRESS][PERSO…" at bounding box center [503, 239] width 1006 height 479
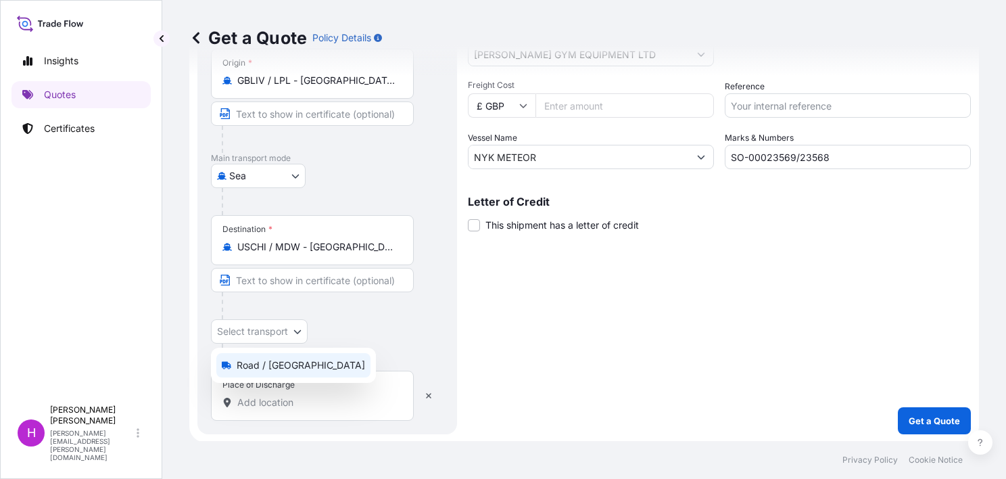
click at [274, 362] on span "Road / [GEOGRAPHIC_DATA]" at bounding box center [301, 365] width 128 height 14
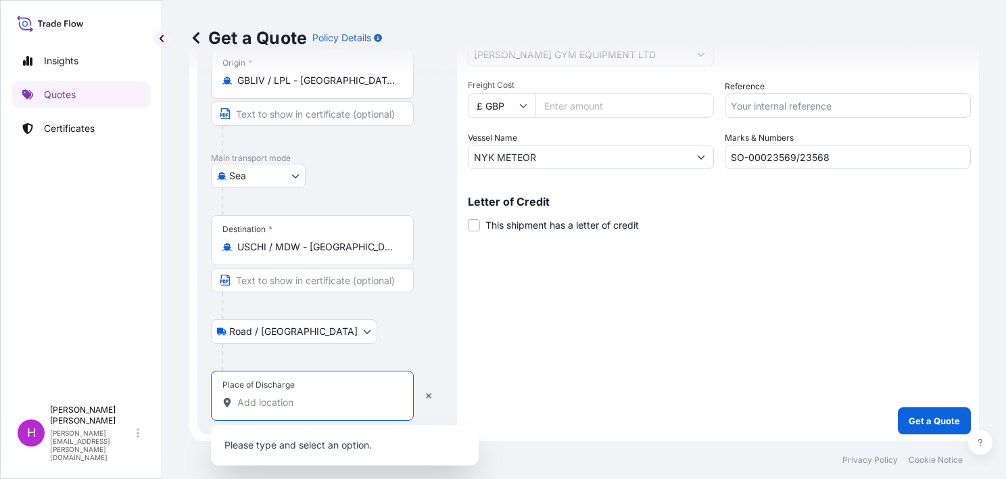
click at [285, 402] on input "Place of Discharge" at bounding box center [317, 403] width 160 height 14
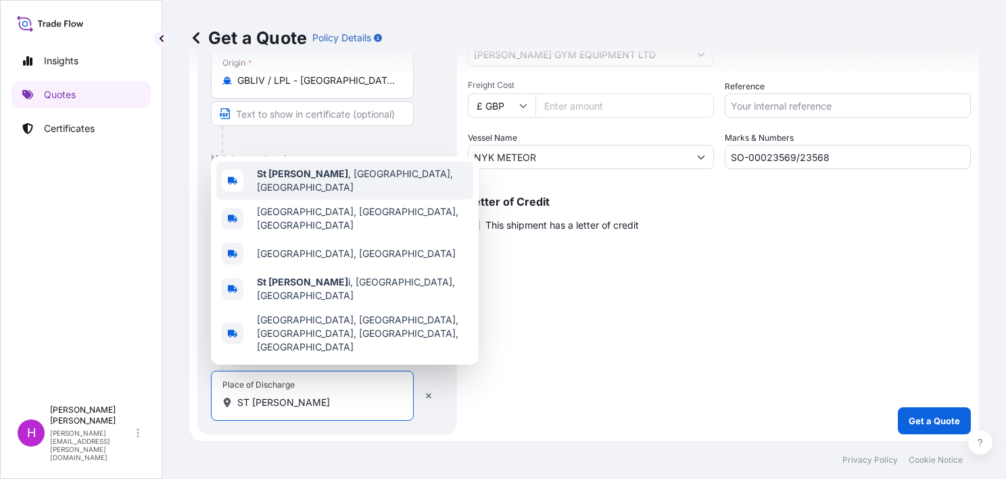
click at [294, 199] on div "[GEOGRAPHIC_DATA][PERSON_NAME] , [GEOGRAPHIC_DATA], [GEOGRAPHIC_DATA]" at bounding box center [344, 181] width 257 height 38
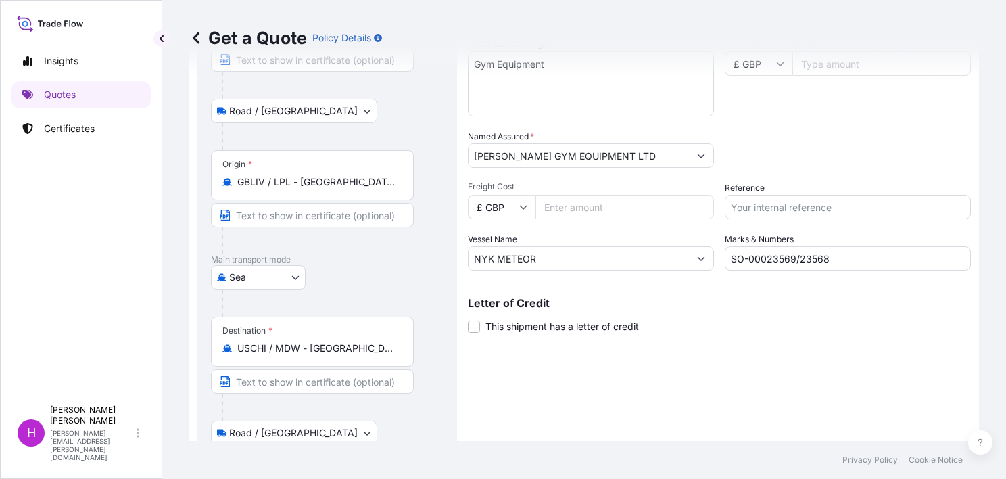
scroll to position [0, 0]
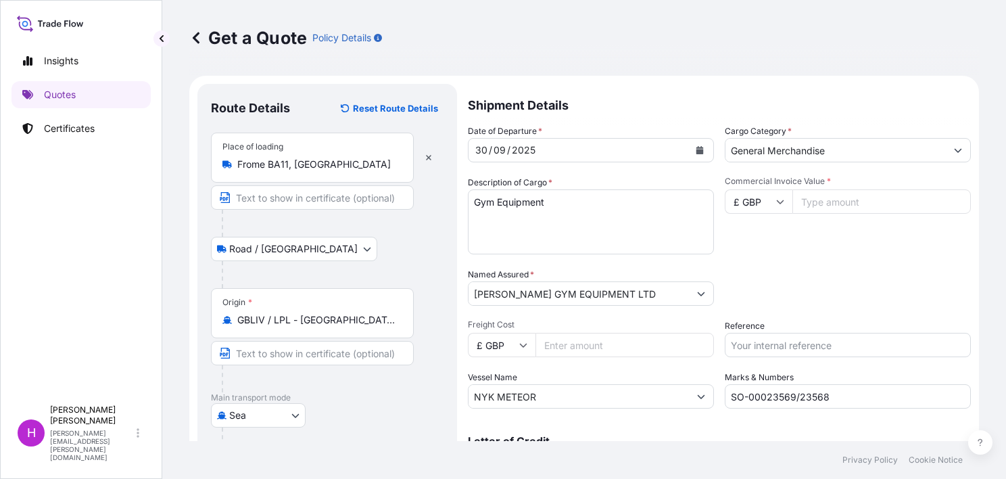
type input "[GEOGRAPHIC_DATA][PERSON_NAME], [GEOGRAPHIC_DATA], [GEOGRAPHIC_DATA]"
click at [822, 204] on input "Commercial Invoice Value *" at bounding box center [881, 201] width 178 height 24
type input "4478.03"
click at [600, 340] on input "Freight Cost" at bounding box center [624, 345] width 178 height 24
type input "1050.00"
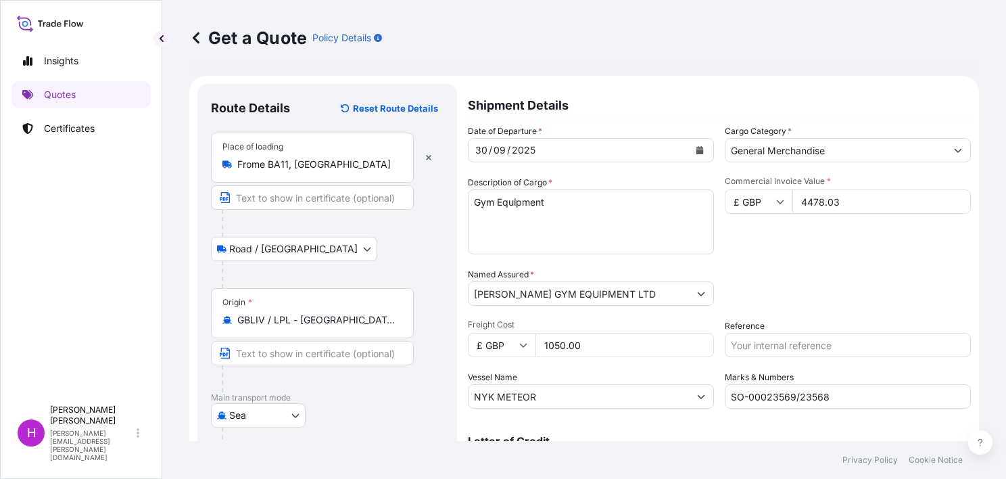
click at [733, 344] on input "Reference" at bounding box center [848, 345] width 246 height 24
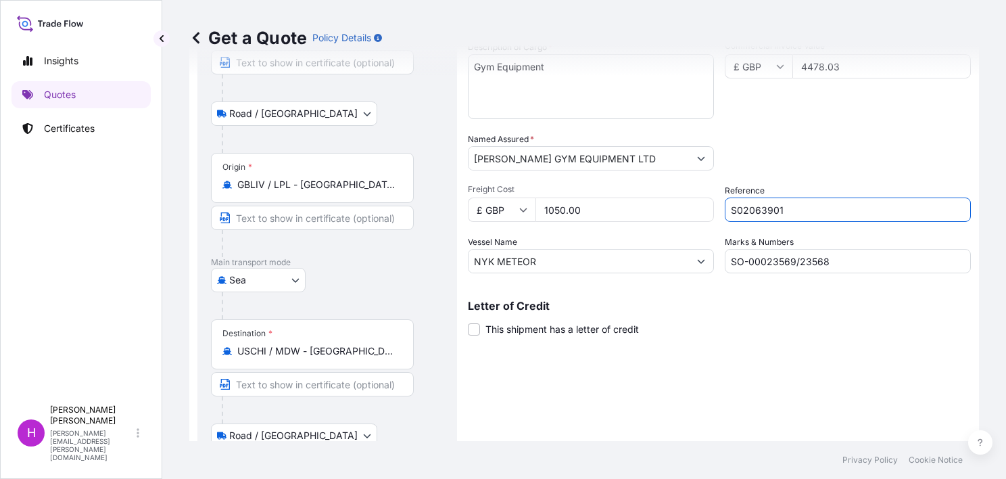
type input "S02063901"
drag, startPoint x: 565, startPoint y: 260, endPoint x: 464, endPoint y: 258, distance: 101.4
click at [464, 258] on form "Route Details Reset Route Details Place of loading Frome BA11, [GEOGRAPHIC_DATA…" at bounding box center [584, 257] width 790 height 633
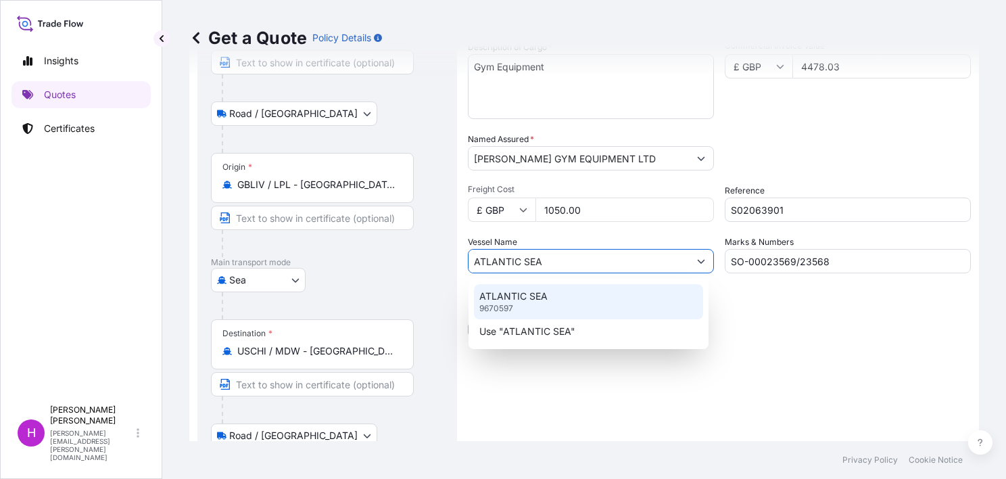
click at [504, 290] on p "ATLANTIC SEA" at bounding box center [513, 296] width 68 height 14
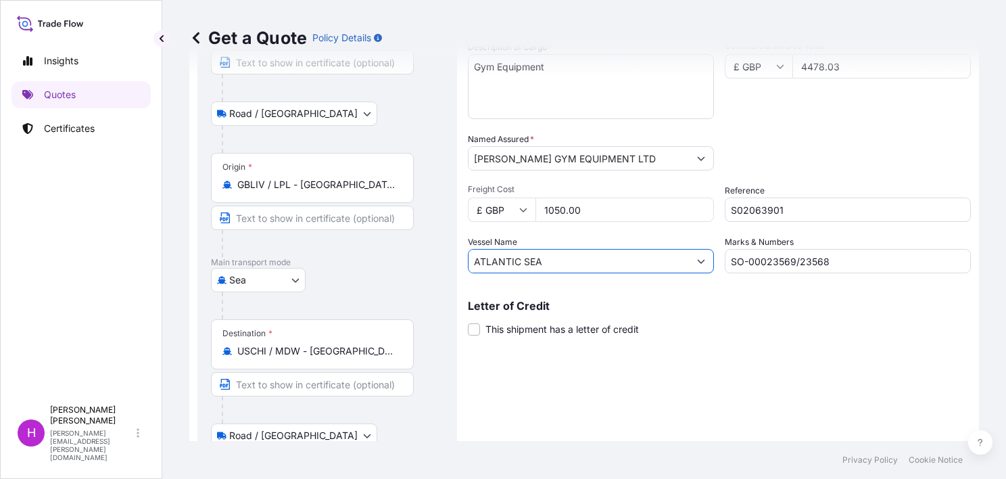
type input "ATLANTIC SEA"
drag, startPoint x: 834, startPoint y: 257, endPoint x: 725, endPoint y: 258, distance: 109.5
click at [725, 258] on input "SO-00023569/23568" at bounding box center [848, 261] width 246 height 24
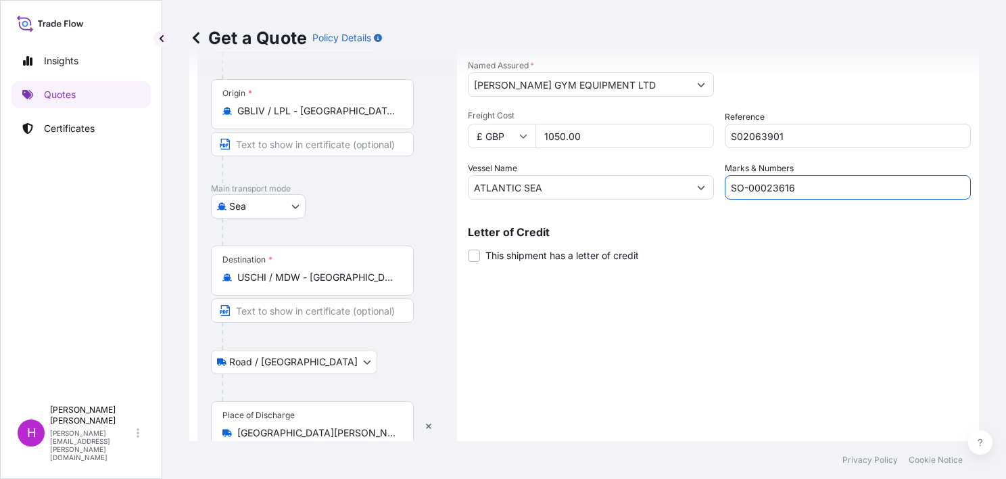
scroll to position [266, 0]
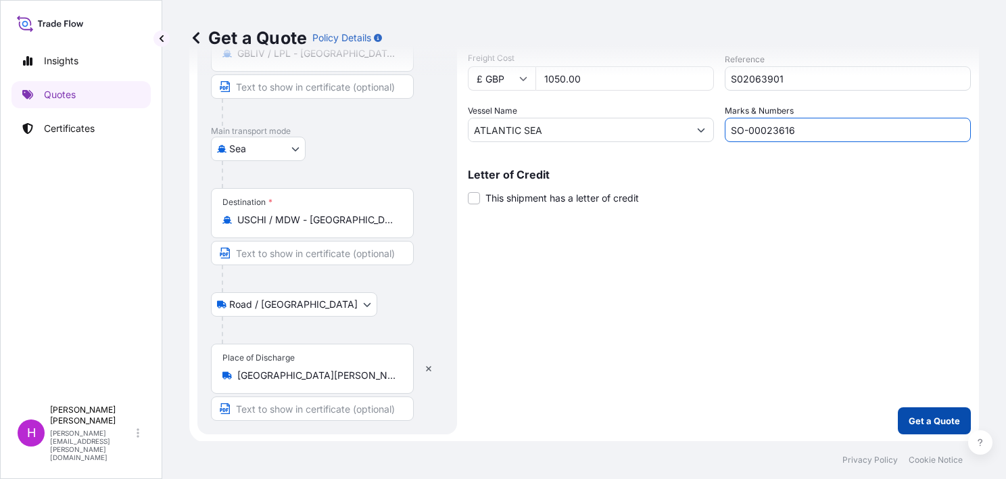
type input "SO-00023616"
click at [910, 419] on p "Get a Quote" at bounding box center [934, 421] width 51 height 14
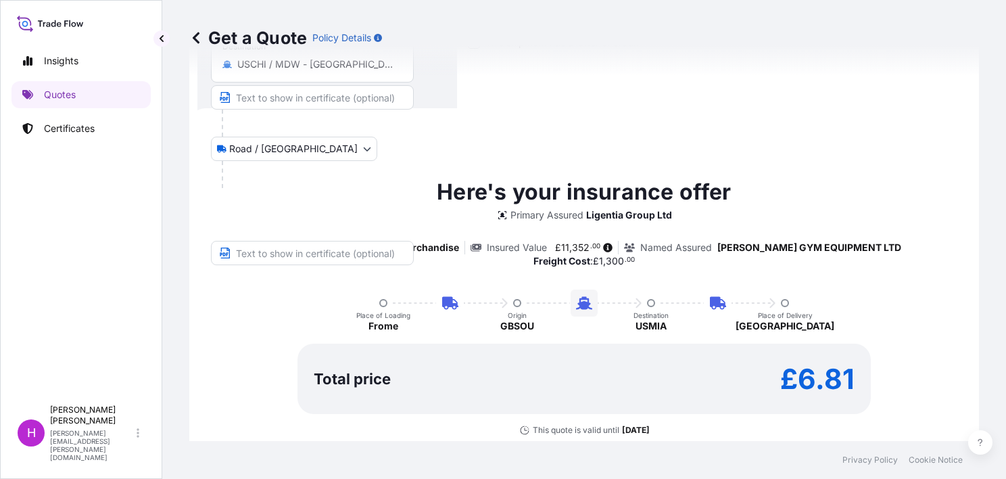
scroll to position [462, 0]
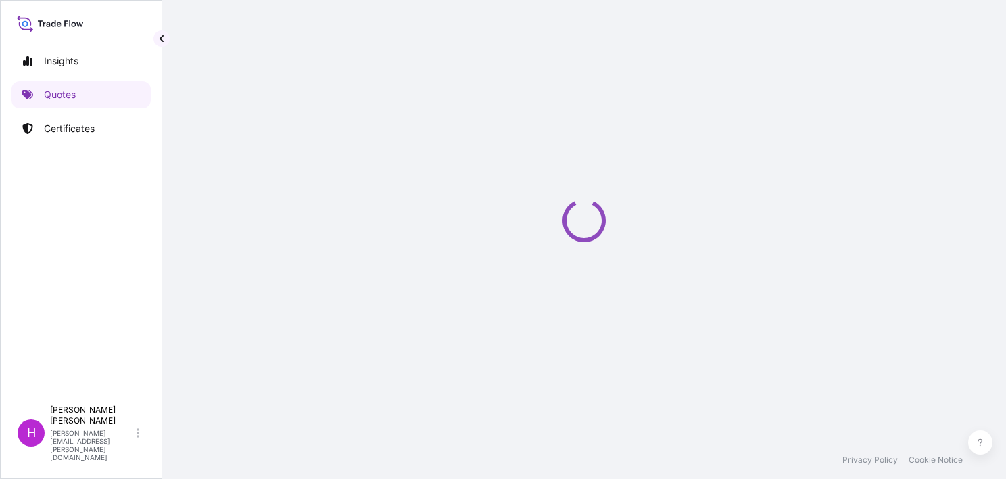
select select "Road / [GEOGRAPHIC_DATA]"
select select "Sea"
select select "Road / [GEOGRAPHIC_DATA]"
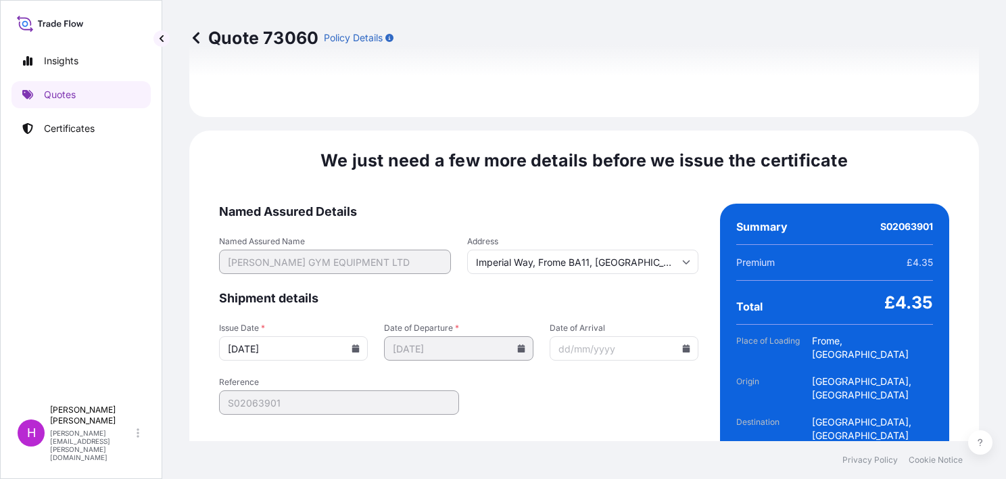
scroll to position [2032, 0]
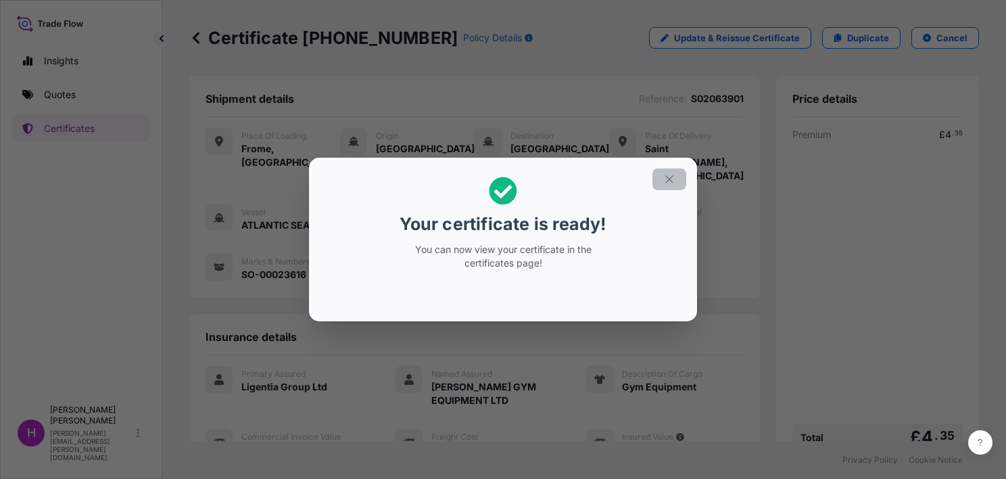
click at [665, 176] on icon "button" at bounding box center [669, 179] width 12 height 12
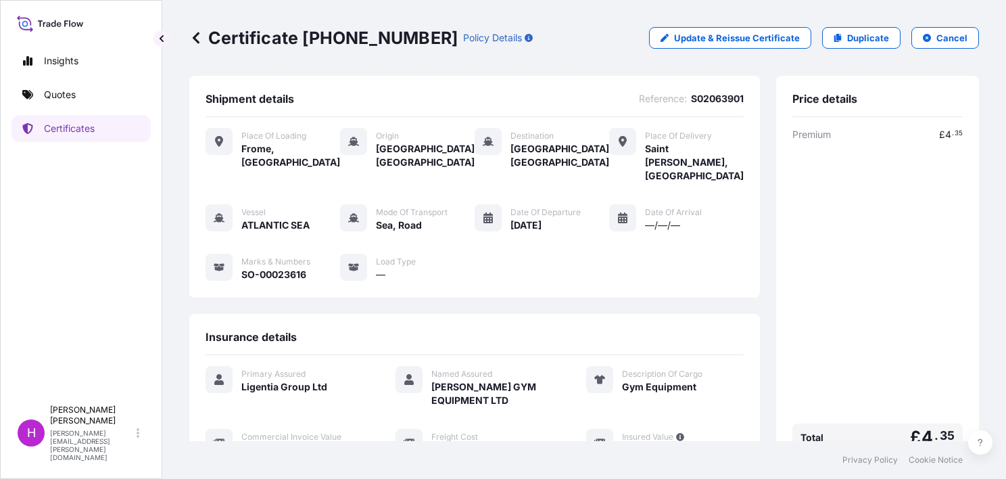
scroll to position [216, 0]
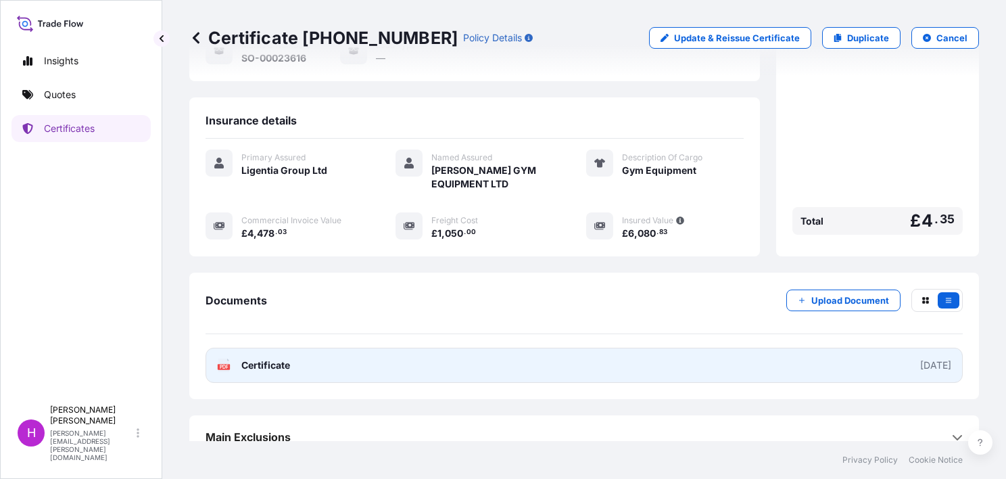
click at [251, 358] on span "Certificate" at bounding box center [265, 365] width 49 height 14
